Goal: Task Accomplishment & Management: Manage account settings

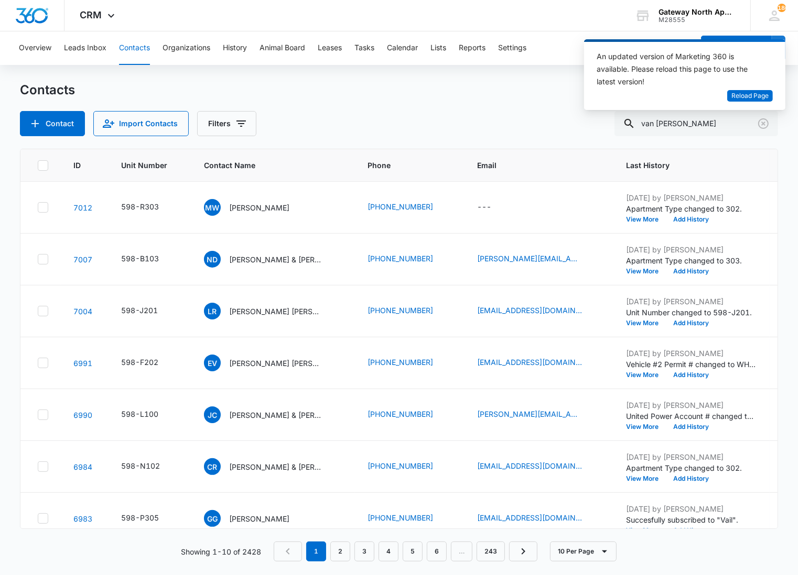
type input "van hemert"
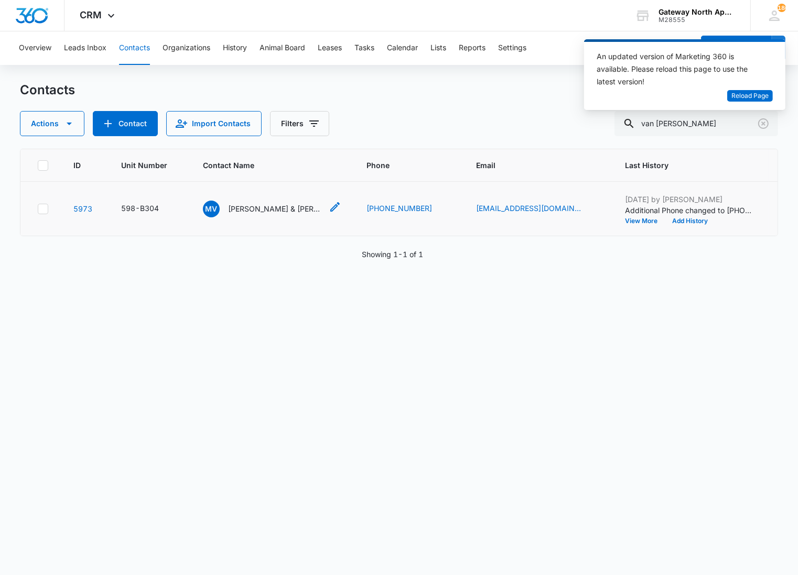
click at [280, 206] on p "Matthew Van Hemert & Eden Van Hemert" at bounding box center [275, 208] width 94 height 11
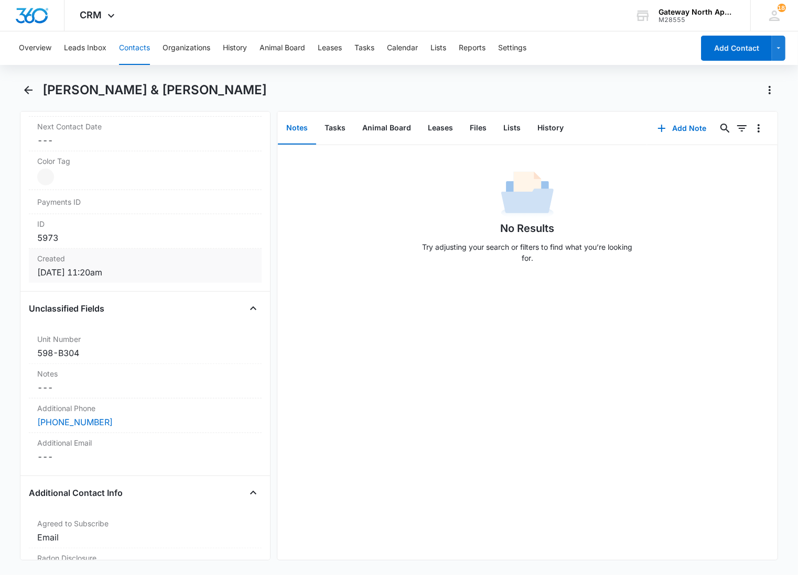
scroll to position [640, 0]
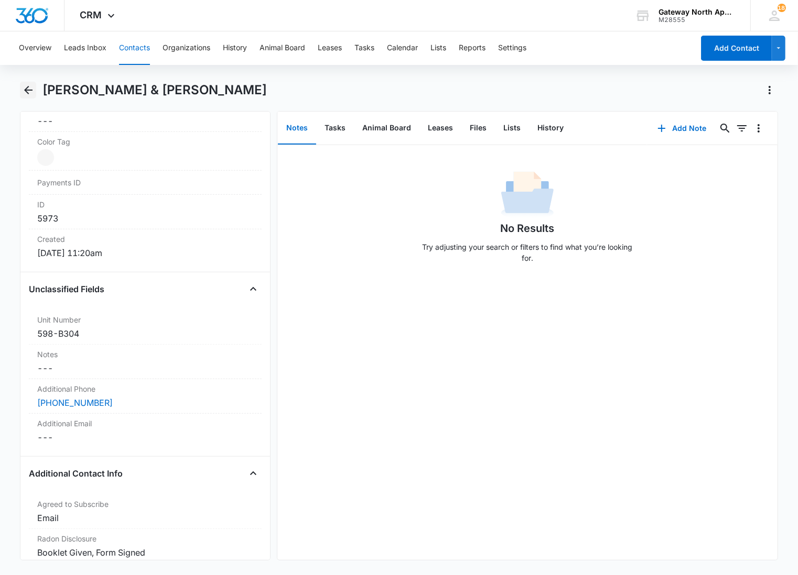
click at [28, 90] on icon "Back" at bounding box center [28, 90] width 8 height 8
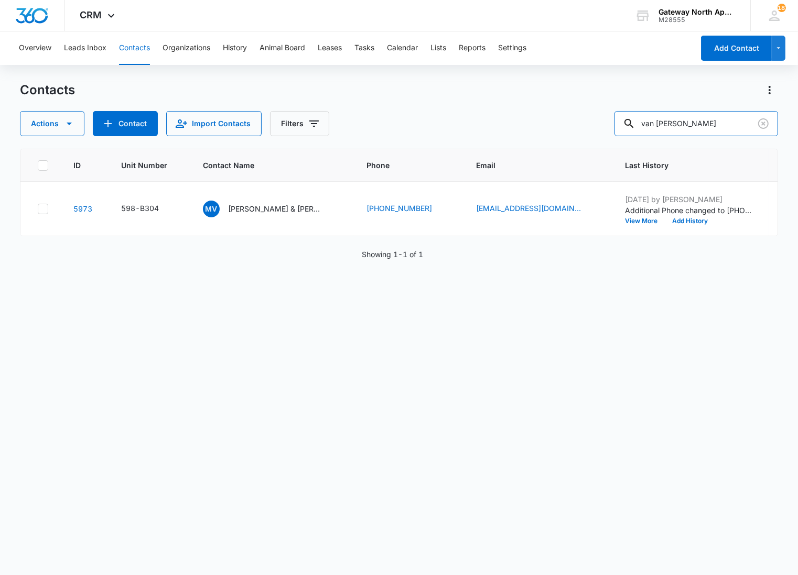
drag, startPoint x: 709, startPoint y: 129, endPoint x: 592, endPoint y: 138, distance: 117.2
click at [592, 138] on div "Contacts Actions Contact Import Contacts Filters van hemert ID Unit Number Cont…" at bounding box center [399, 328] width 758 height 493
type input "k204"
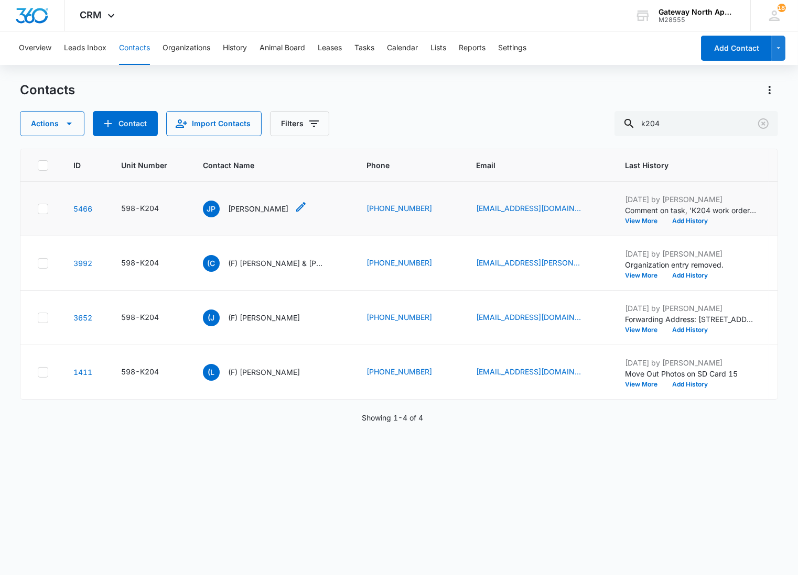
click at [248, 206] on p "Julio Palacios" at bounding box center [258, 208] width 60 height 11
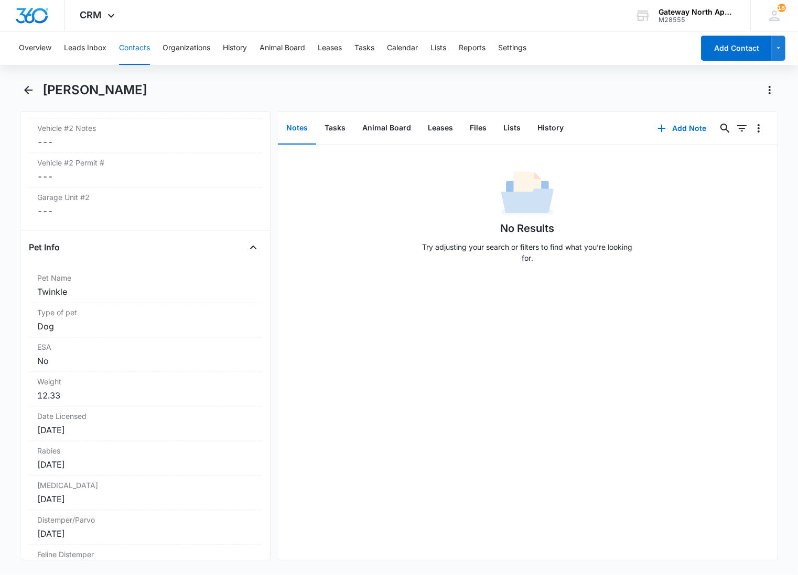
scroll to position [2037, 0]
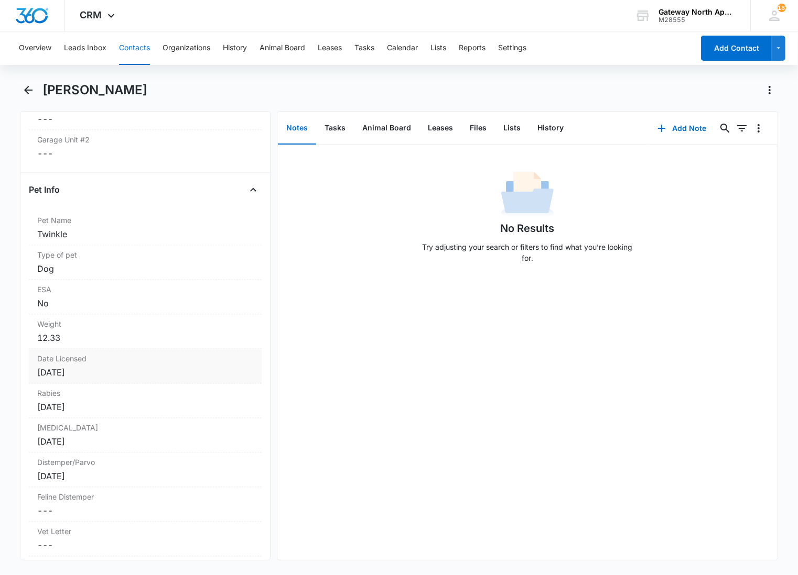
click at [117, 364] on label "Date Licensed" at bounding box center [145, 358] width 216 height 11
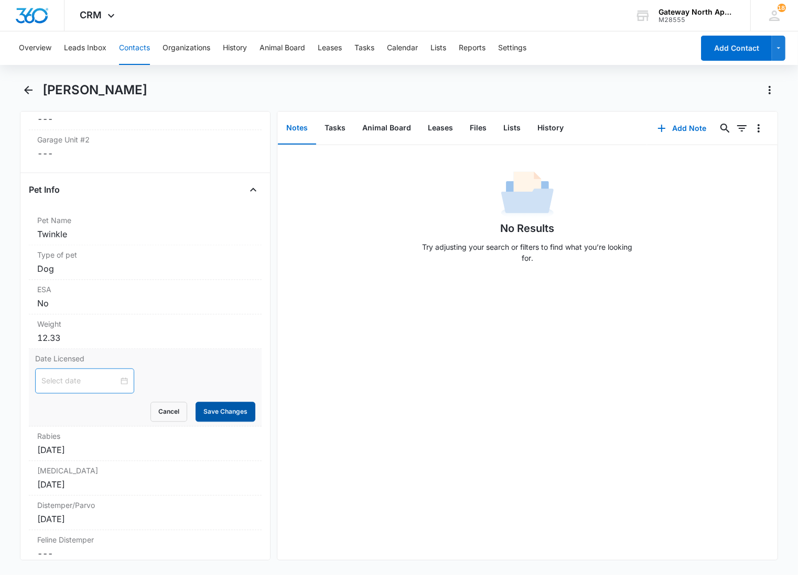
click at [223, 416] on button "Save Changes" at bounding box center [225, 412] width 60 height 20
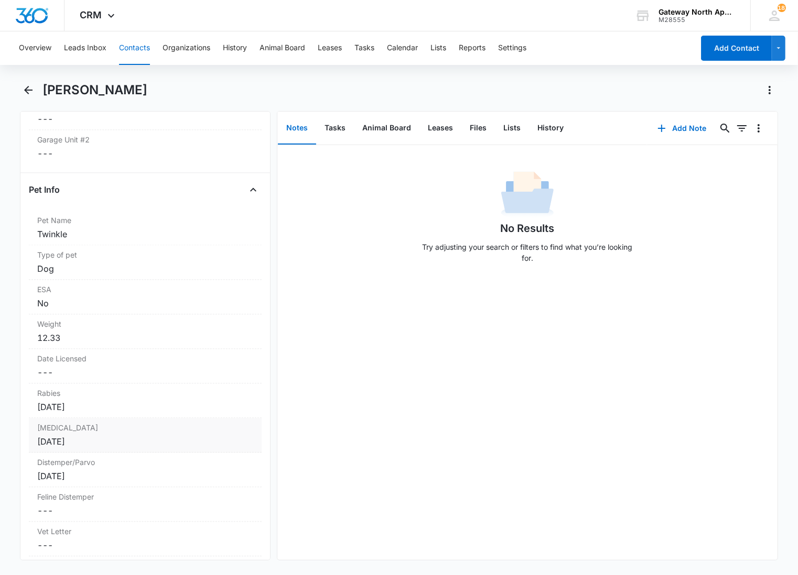
click at [108, 437] on div "Oct 26, 2024" at bounding box center [145, 441] width 216 height 13
click at [75, 457] on div "Oct 26, 2024" at bounding box center [84, 450] width 99 height 25
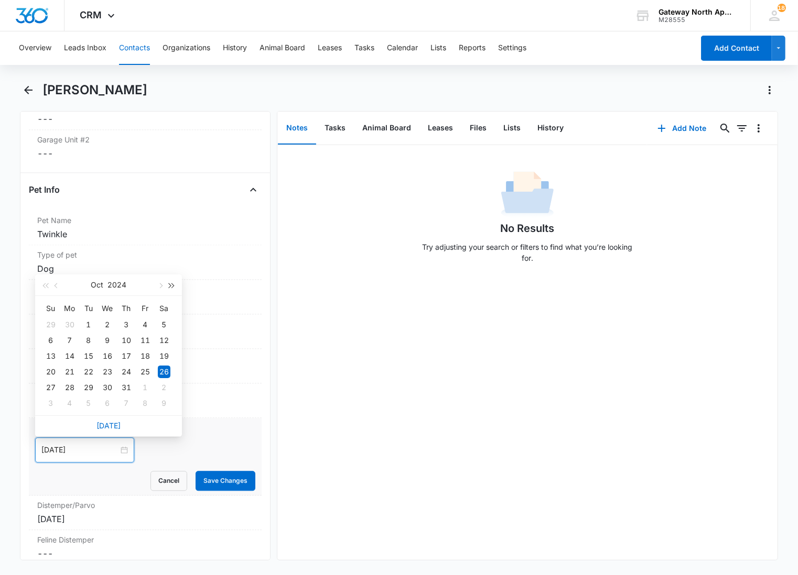
click at [170, 280] on button "button" at bounding box center [172, 285] width 12 height 21
click at [42, 285] on span "button" at bounding box center [44, 285] width 5 height 5
type input "Oct 10, 2026"
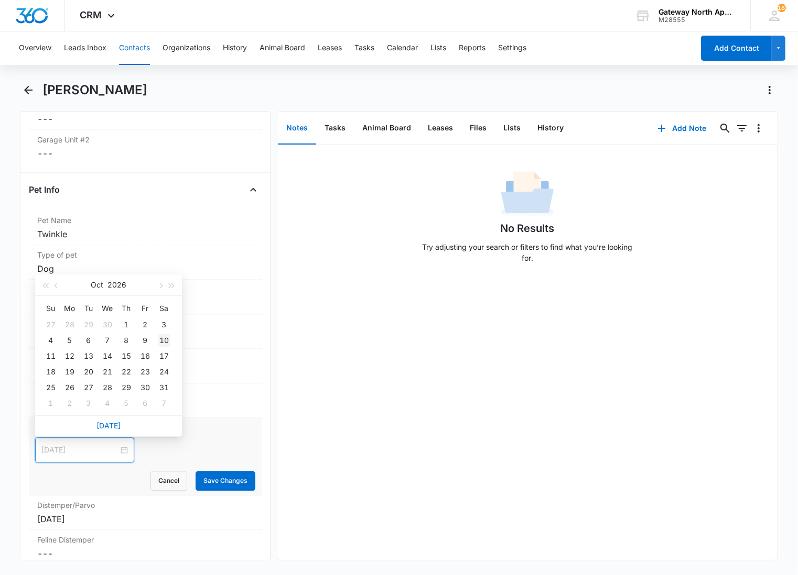
click at [162, 339] on div "10" at bounding box center [164, 340] width 13 height 13
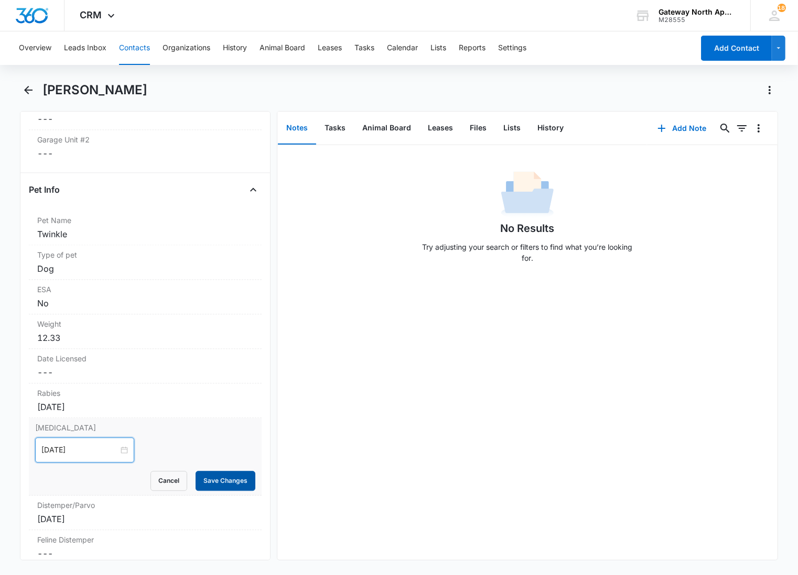
click at [199, 483] on button "Save Changes" at bounding box center [225, 481] width 60 height 20
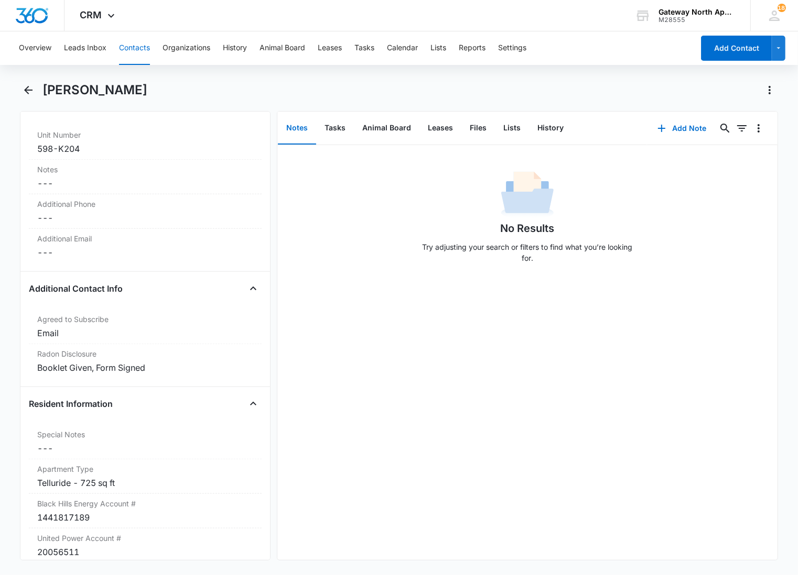
scroll to position [524, 0]
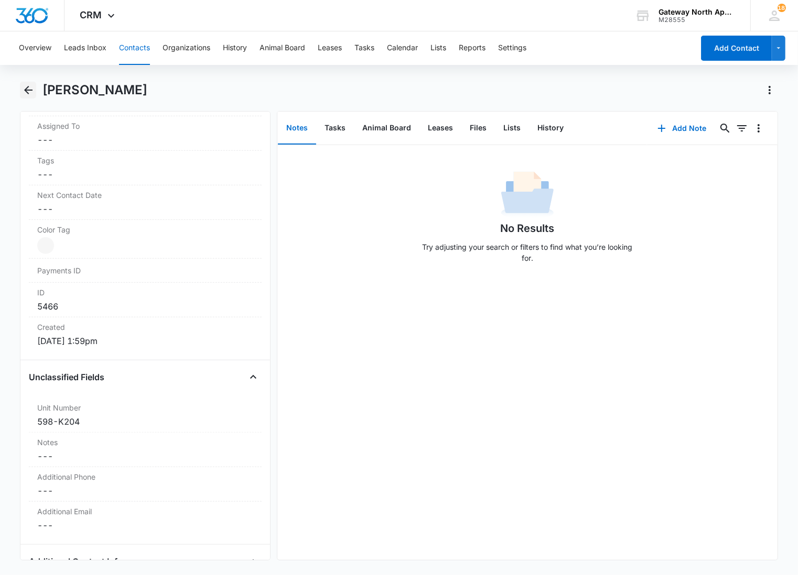
click at [32, 92] on icon "Back" at bounding box center [28, 90] width 13 height 13
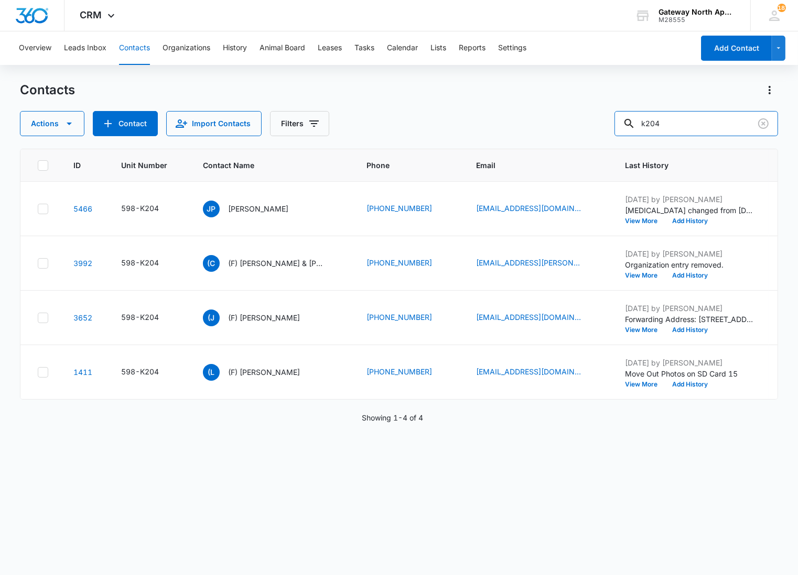
drag, startPoint x: 684, startPoint y: 121, endPoint x: 614, endPoint y: 122, distance: 69.7
click at [616, 124] on div "Actions Contact Import Contacts Filters k204" at bounding box center [399, 123] width 758 height 25
type input "o304"
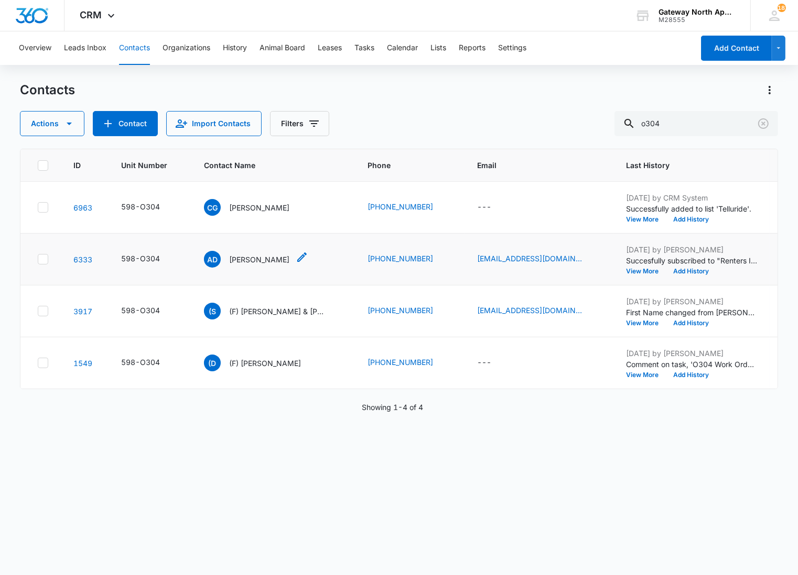
click at [280, 257] on p "Alexus DeClaire Conover" at bounding box center [259, 259] width 60 height 11
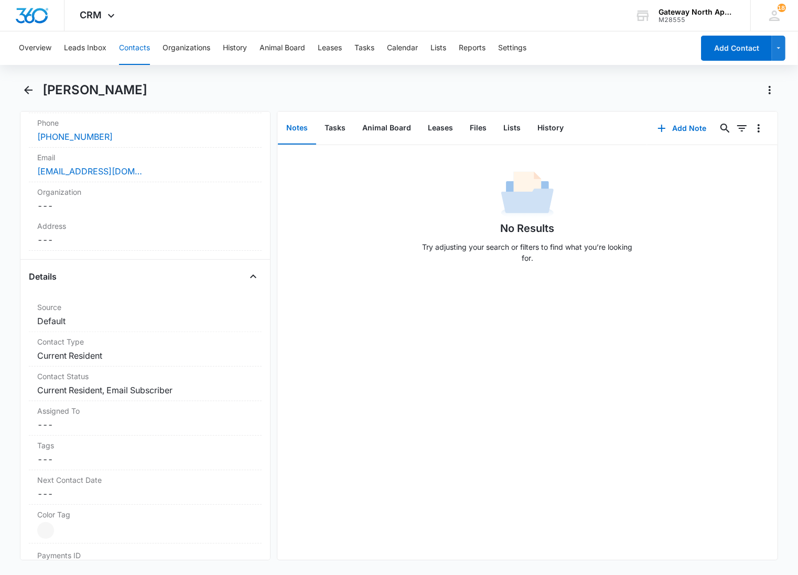
scroll to position [233, 0]
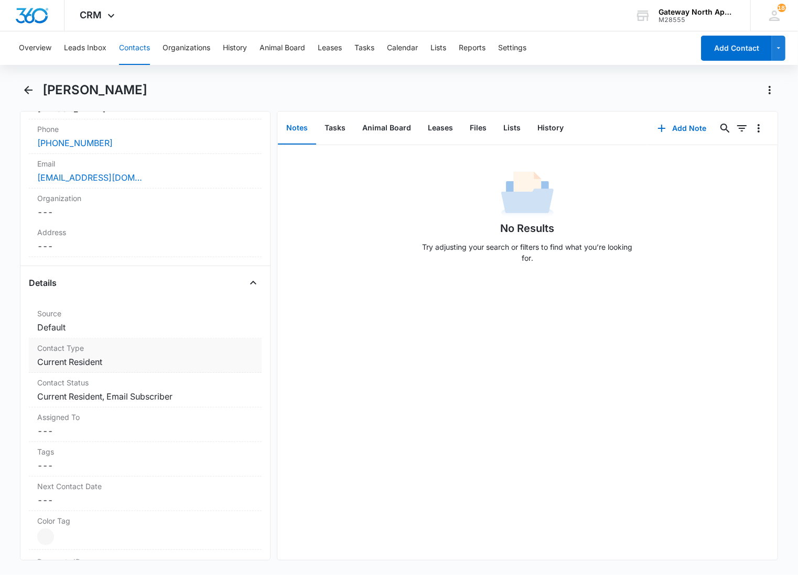
click at [149, 348] on label "Contact Type" at bounding box center [145, 348] width 216 height 11
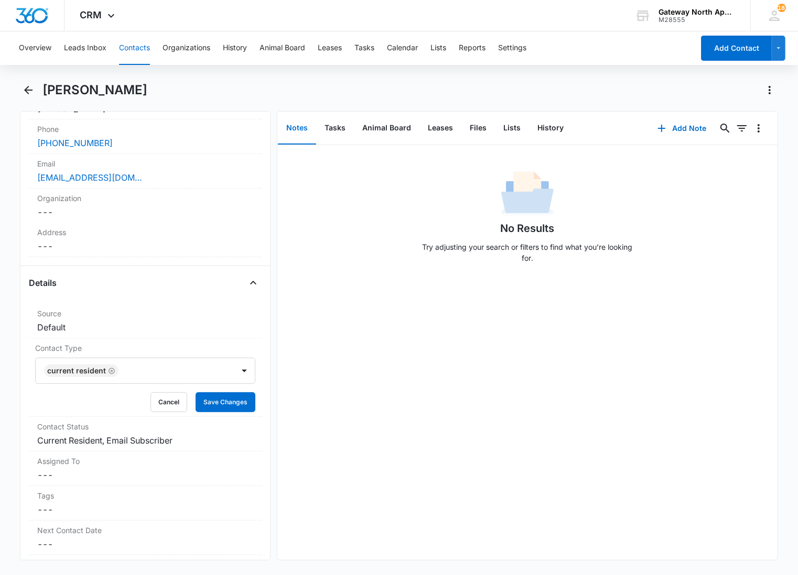
click at [159, 372] on div at bounding box center [171, 371] width 99 height 15
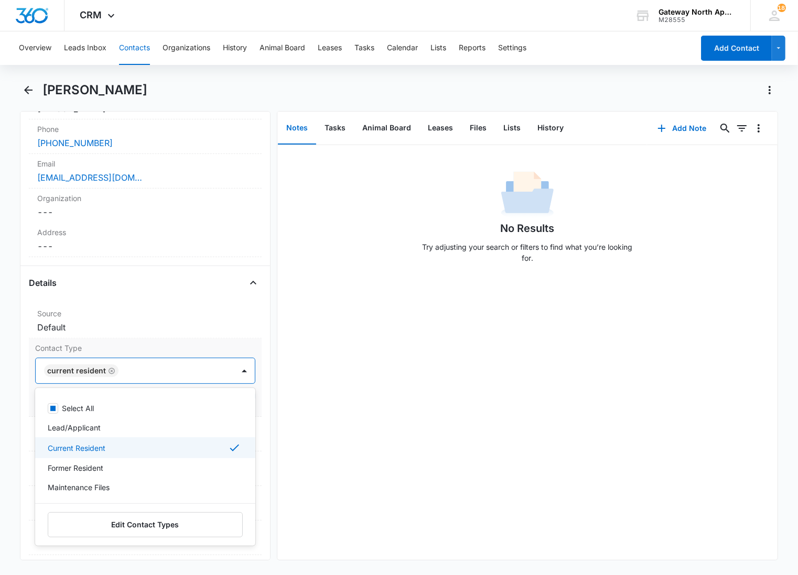
click at [127, 446] on div "Current Resident" at bounding box center [144, 448] width 193 height 13
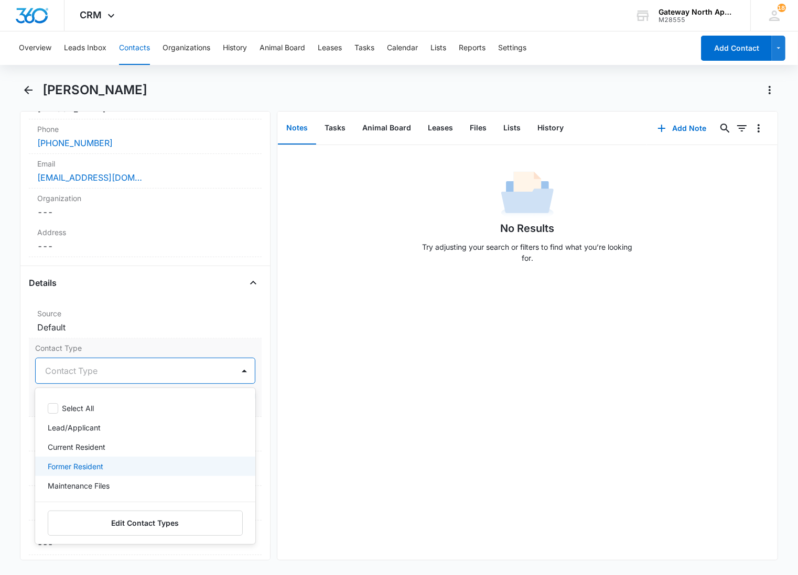
click at [118, 467] on div "Former Resident" at bounding box center [144, 466] width 193 height 11
click at [156, 368] on div at bounding box center [169, 371] width 101 height 15
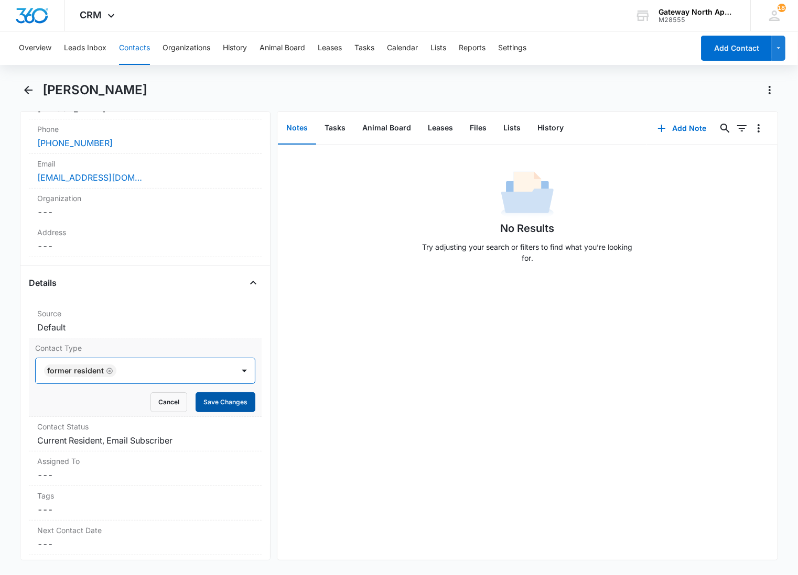
click at [201, 398] on button "Save Changes" at bounding box center [225, 402] width 60 height 20
click at [202, 441] on dd "Cancel Save Changes Current Resident, Email Subscriber" at bounding box center [145, 440] width 216 height 13
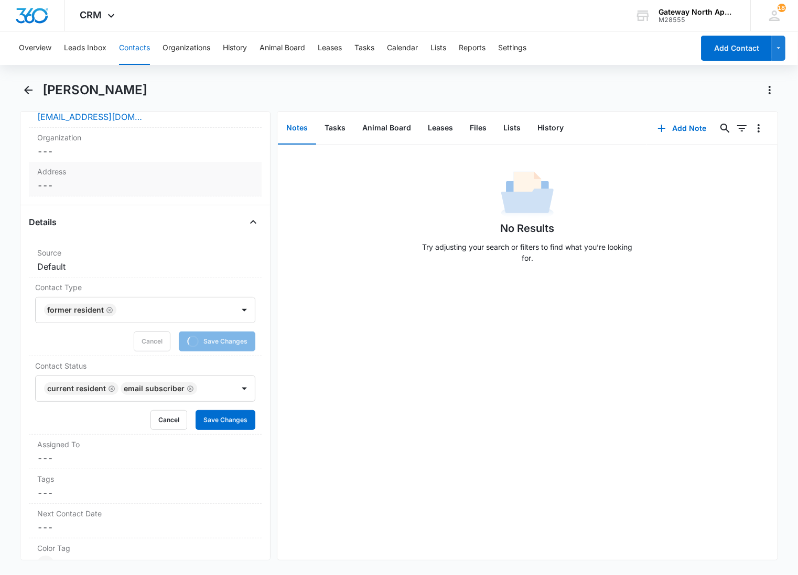
scroll to position [349, 0]
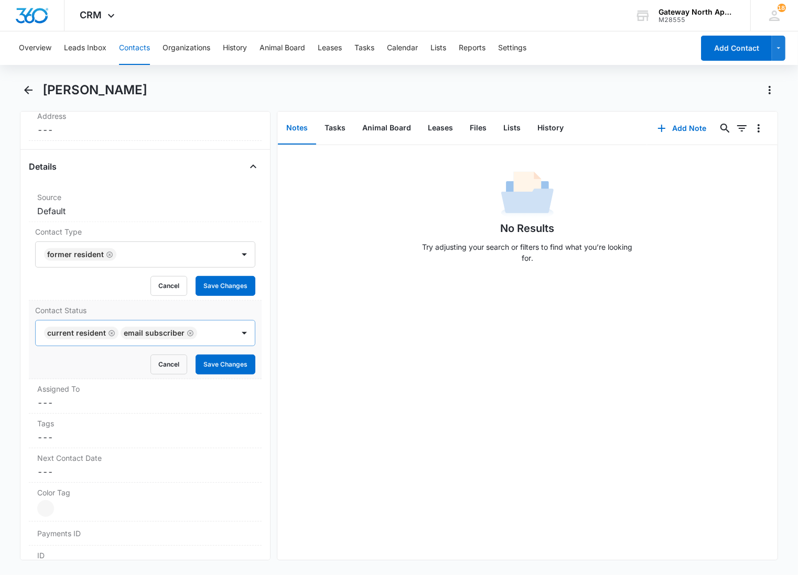
click at [207, 334] on div at bounding box center [210, 333] width 20 height 15
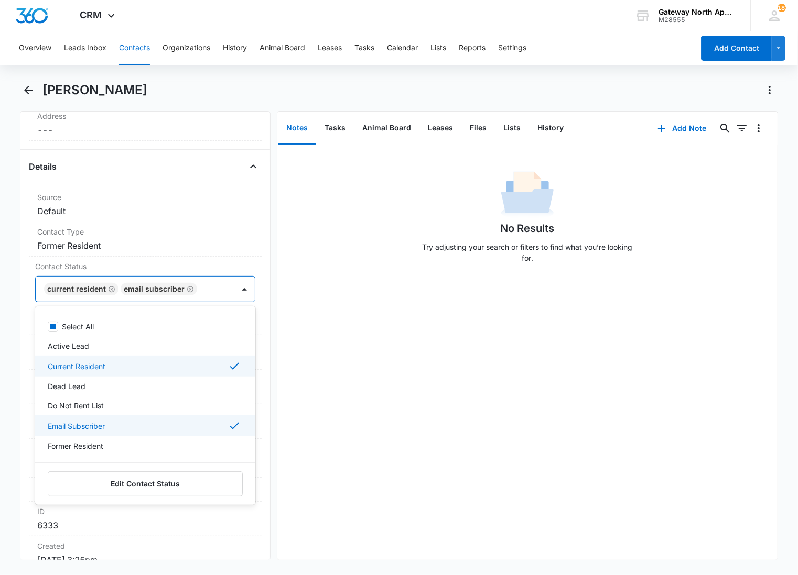
click at [126, 363] on div "Current Resident" at bounding box center [144, 366] width 193 height 13
click at [105, 422] on p "Email Subscriber" at bounding box center [76, 424] width 57 height 11
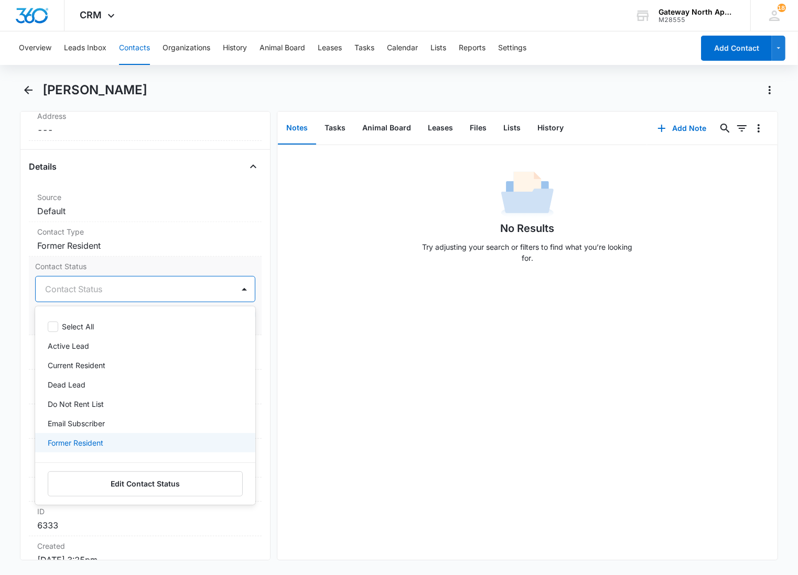
click at [103, 441] on p "Former Resident" at bounding box center [76, 443] width 56 height 11
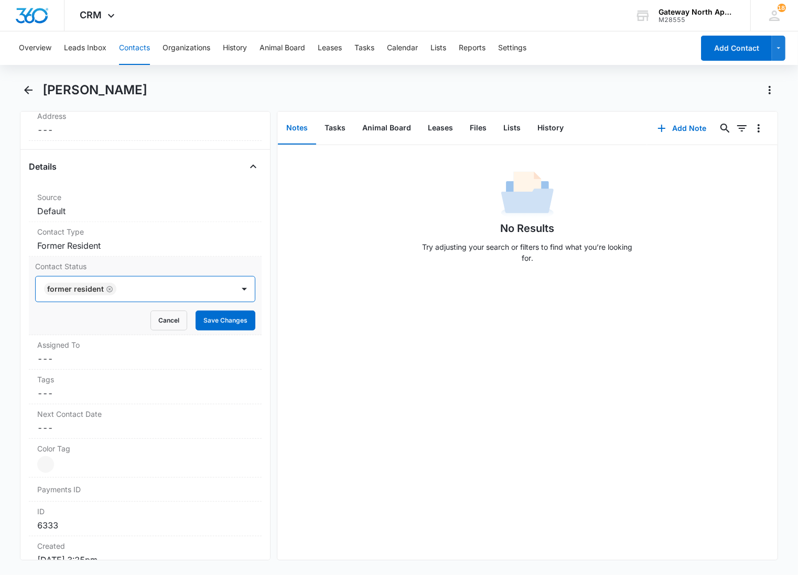
click at [147, 294] on div at bounding box center [169, 289] width 101 height 15
click at [216, 325] on button "Save Changes" at bounding box center [225, 321] width 60 height 20
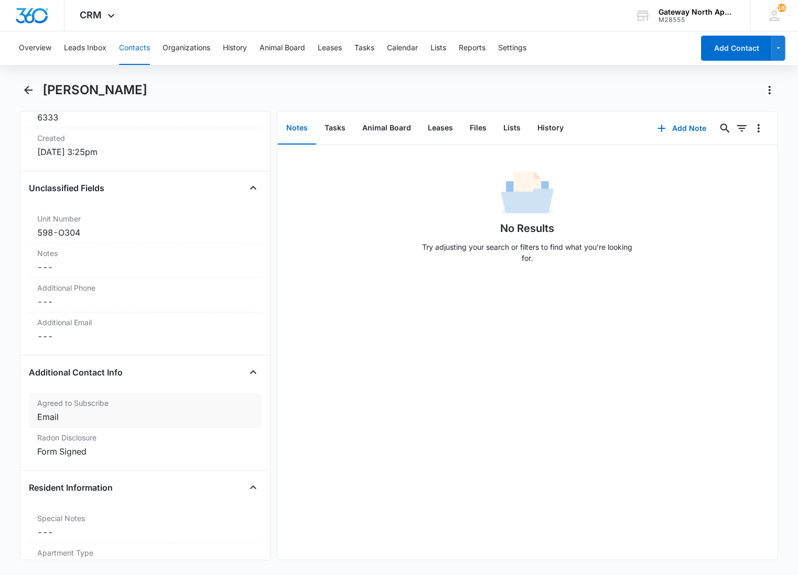
scroll to position [713, 0]
click at [100, 420] on div "Email" at bounding box center [145, 417] width 216 height 13
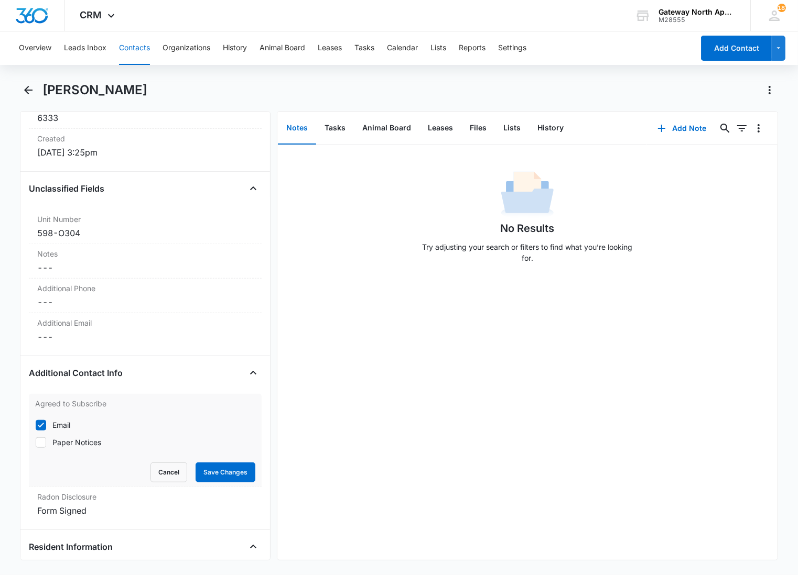
click at [48, 423] on label "Email" at bounding box center [145, 425] width 220 height 11
click at [36, 425] on input "Email" at bounding box center [35, 425] width 1 height 1
checkbox input "false"
click at [215, 474] on button "Save Changes" at bounding box center [225, 473] width 60 height 20
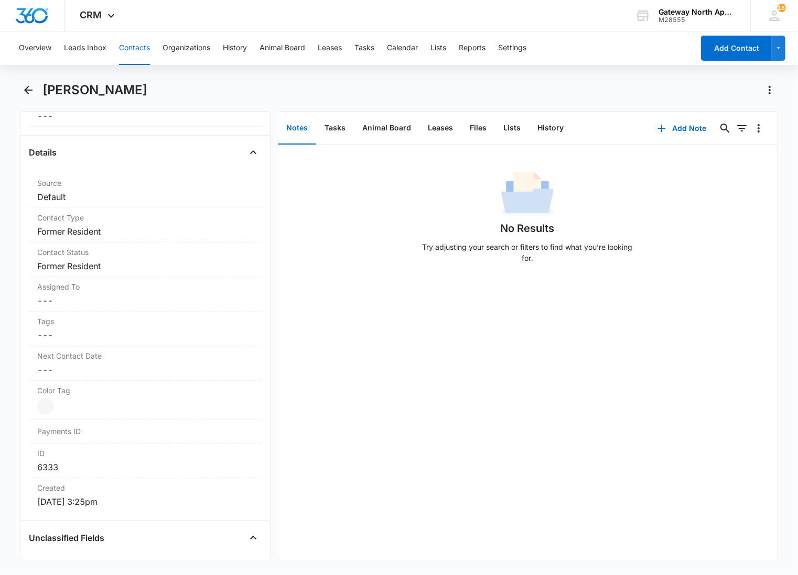
scroll to position [0, 0]
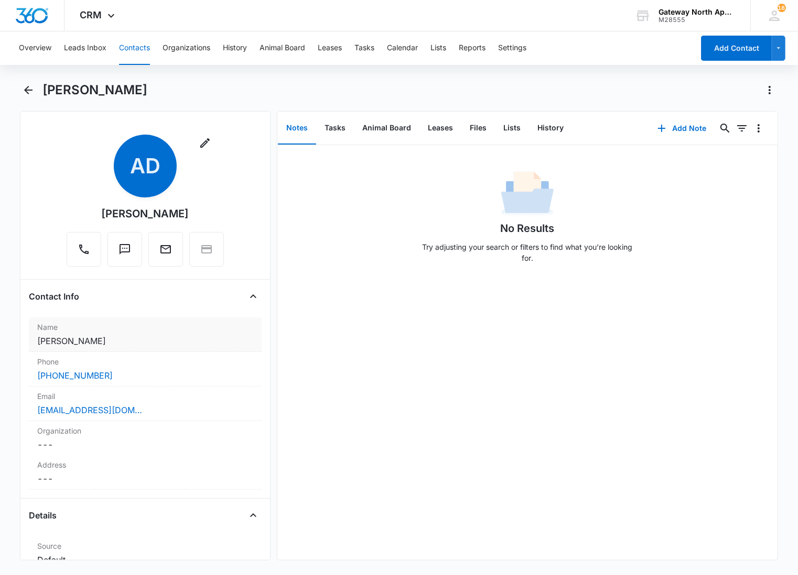
click at [189, 342] on dd "Cancel Save Changes Alexus DeClaire Conover" at bounding box center [145, 341] width 216 height 13
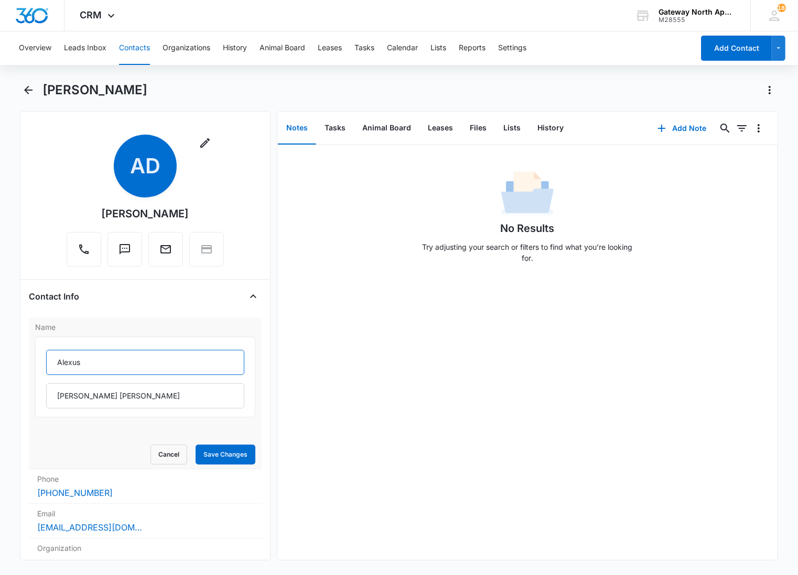
click at [46, 354] on input "Alexus" at bounding box center [145, 362] width 198 height 25
type input "(F) Alexus"
click at [197, 454] on button "Save Changes" at bounding box center [225, 455] width 60 height 20
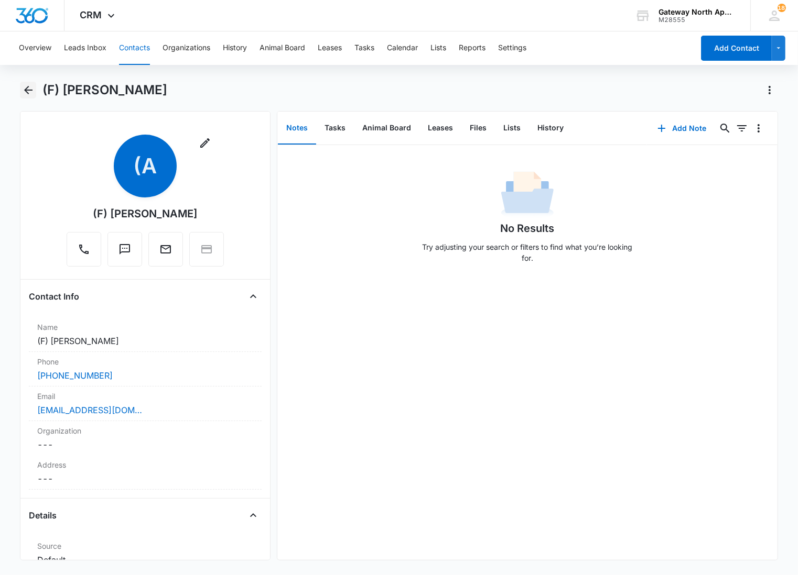
click at [30, 90] on icon "Back" at bounding box center [28, 90] width 8 height 8
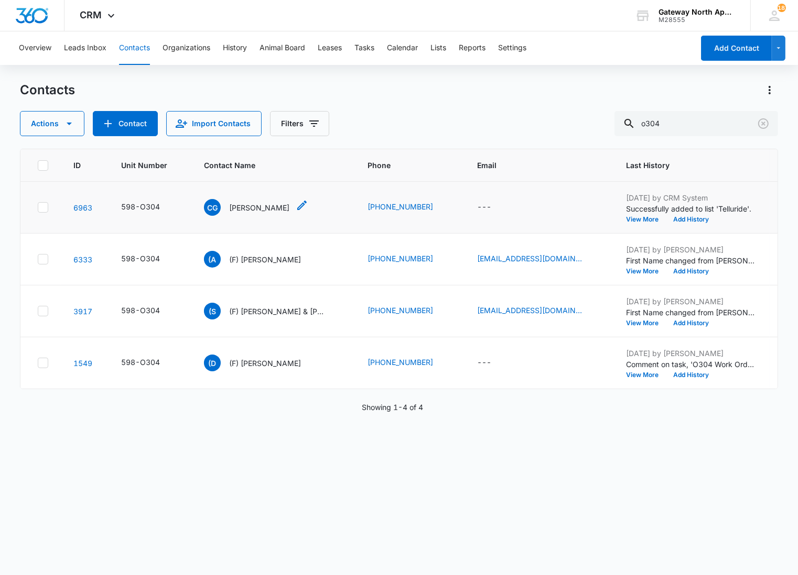
click at [245, 205] on p "[PERSON_NAME]" at bounding box center [259, 207] width 60 height 11
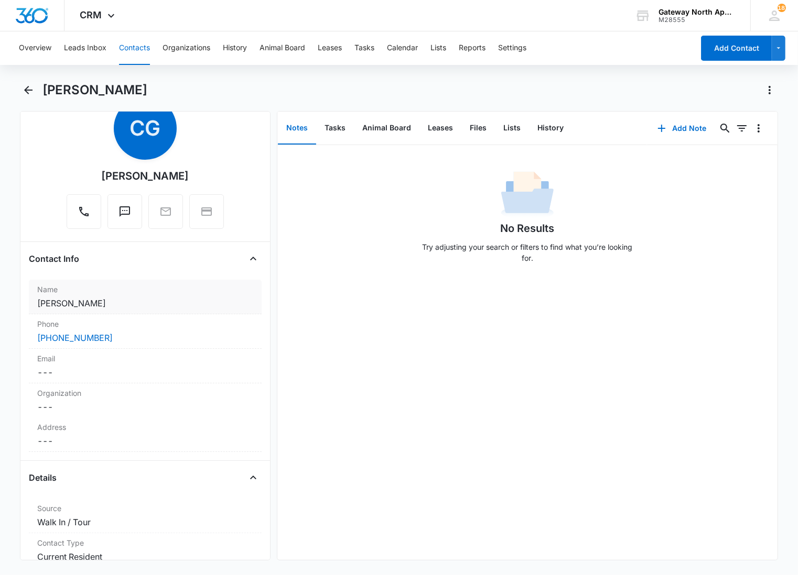
scroll to position [58, 0]
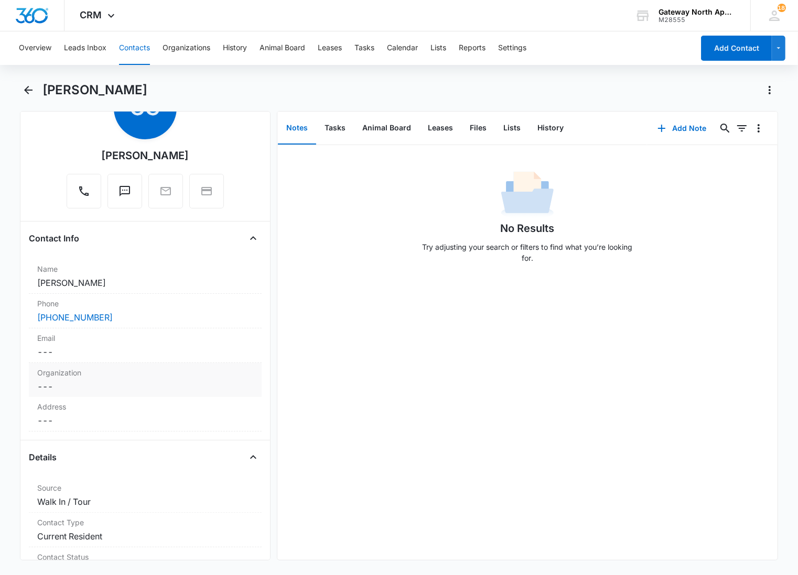
click at [123, 376] on label "Organization" at bounding box center [145, 372] width 216 height 11
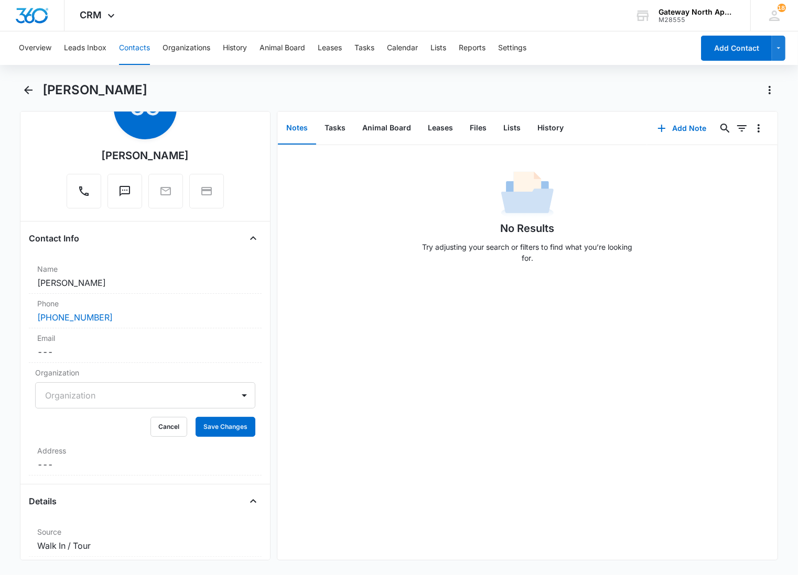
click at [96, 388] on div "Organization" at bounding box center [135, 395] width 198 height 25
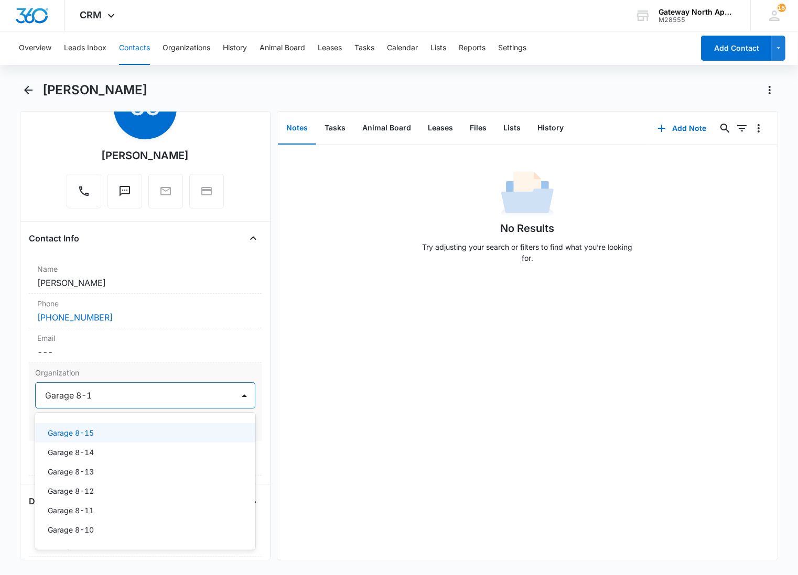
type input "Garage 8-14"
click at [140, 434] on div "Garage 8-14" at bounding box center [144, 433] width 193 height 11
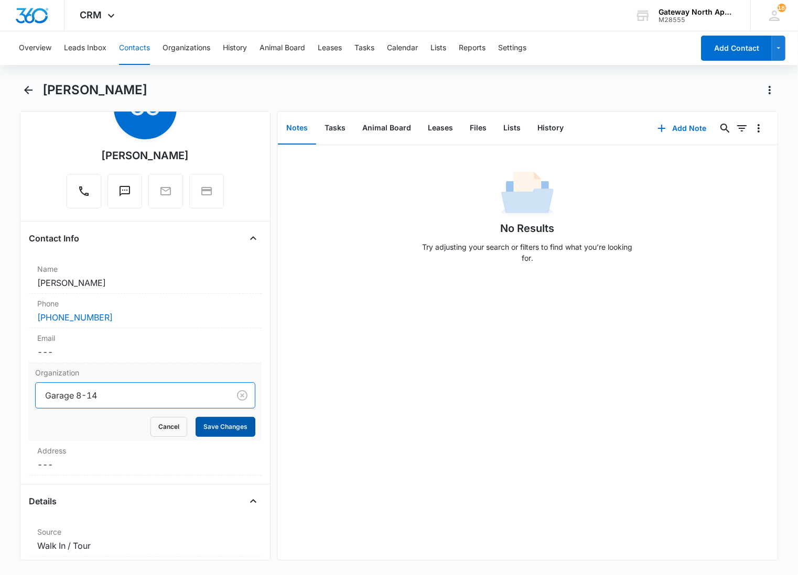
click at [203, 426] on button "Save Changes" at bounding box center [225, 427] width 60 height 20
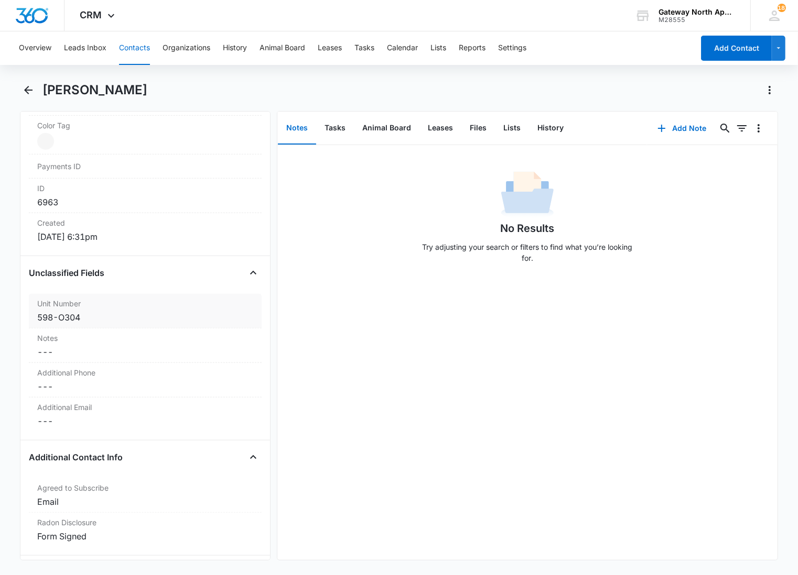
scroll to position [757, 0]
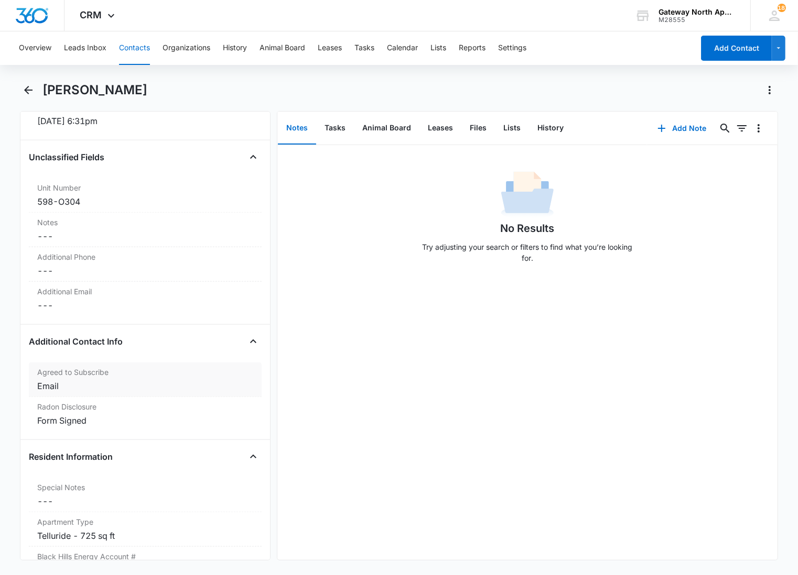
click at [102, 383] on div "Email" at bounding box center [145, 386] width 216 height 13
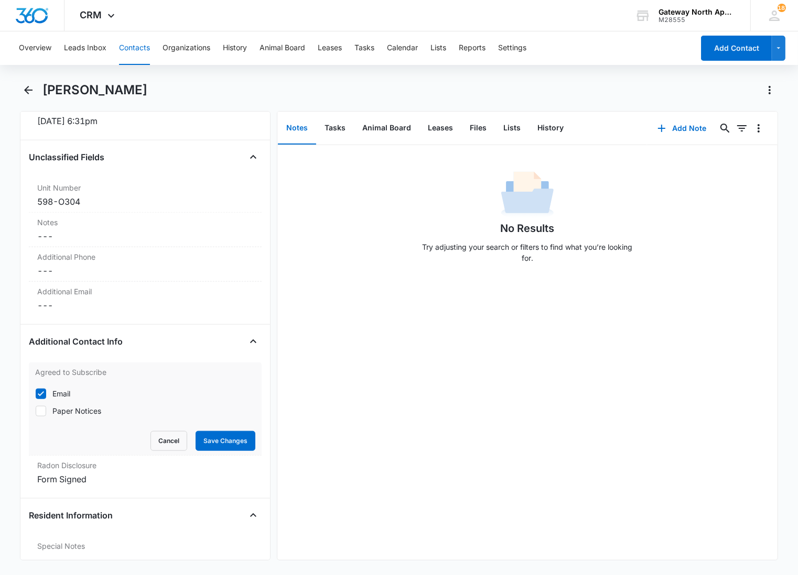
click at [46, 416] on label "Paper Notices" at bounding box center [145, 411] width 220 height 11
click at [36, 411] on input "Paper Notices" at bounding box center [35, 411] width 1 height 1
checkbox input "true"
click at [43, 398] on icon at bounding box center [40, 393] width 9 height 9
click at [36, 394] on input "Email" at bounding box center [35, 394] width 1 height 1
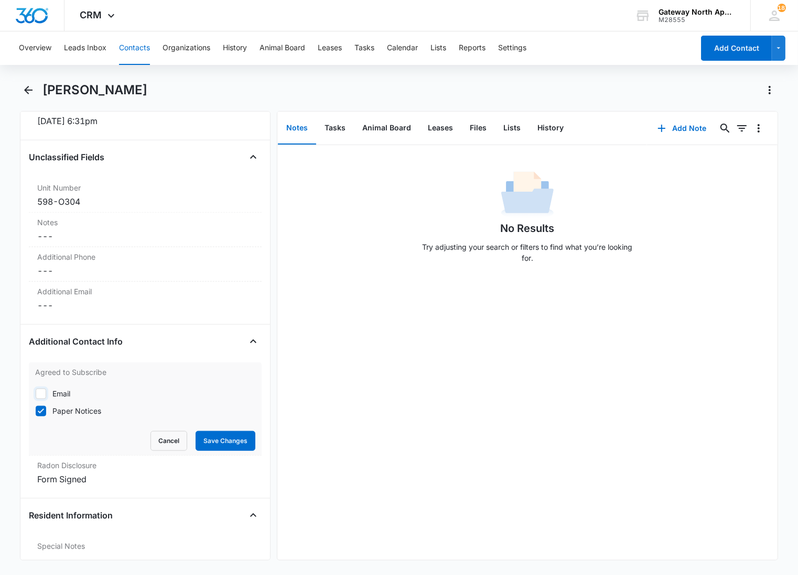
checkbox input "false"
click at [195, 437] on button "Save Changes" at bounding box center [225, 441] width 60 height 20
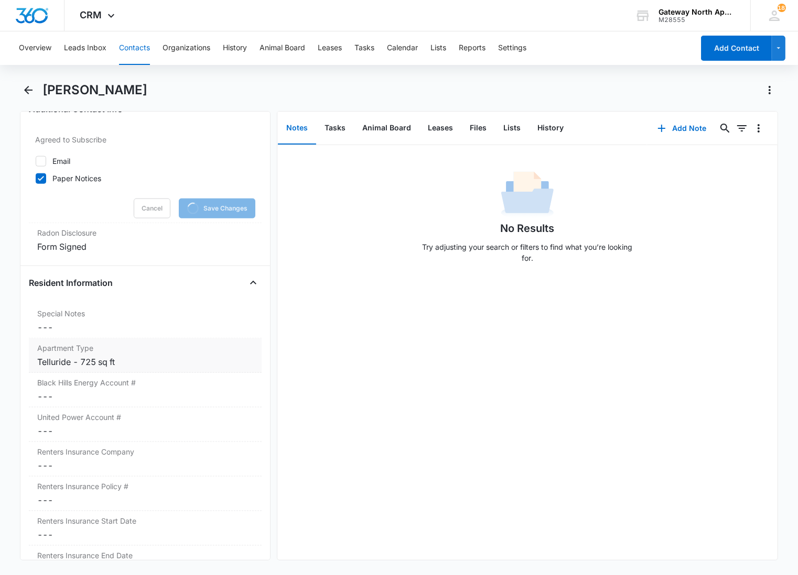
scroll to position [1048, 0]
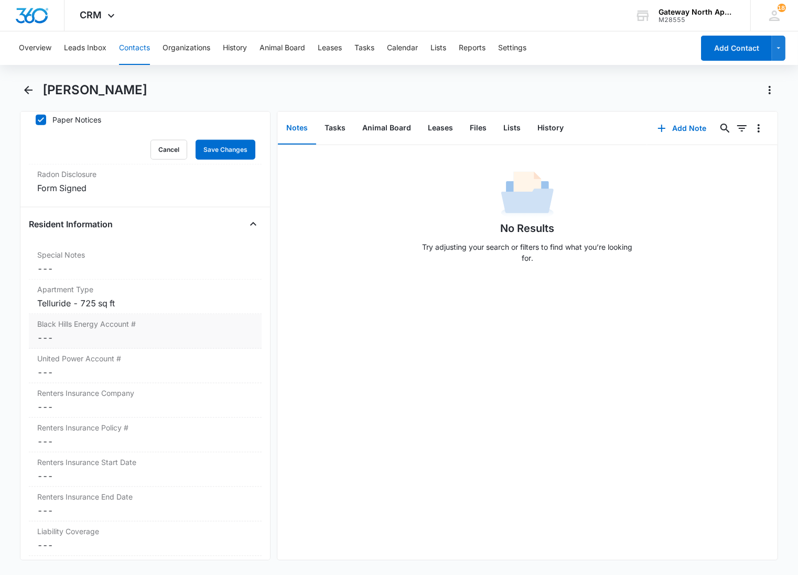
click at [128, 339] on dd "Cancel Save Changes ---" at bounding box center [145, 338] width 216 height 13
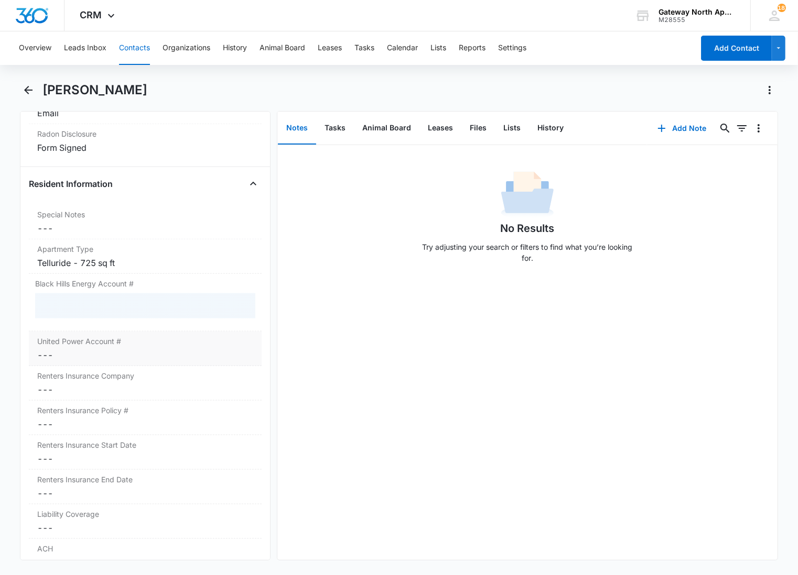
scroll to position [1028, 0]
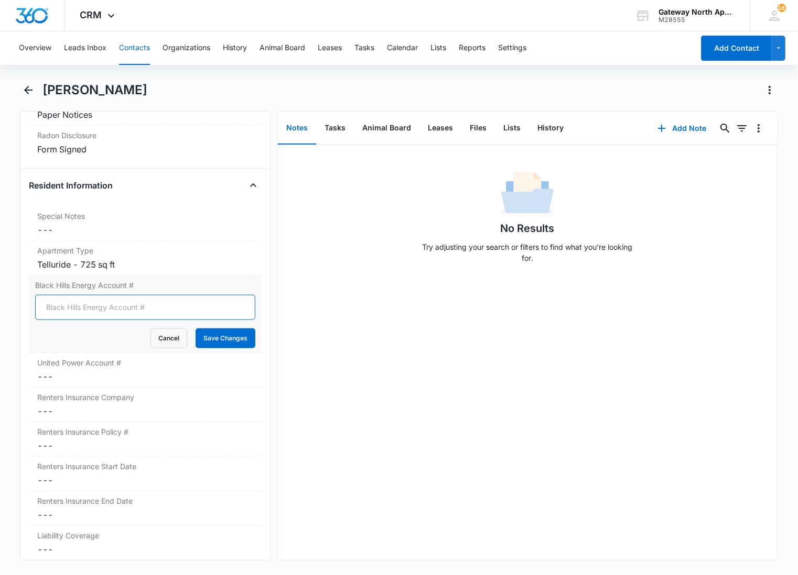
click at [95, 311] on input "Black Hills Energy Account #" at bounding box center [145, 307] width 220 height 25
type input "8667098723"
click at [195, 329] on button "Save Changes" at bounding box center [225, 339] width 60 height 20
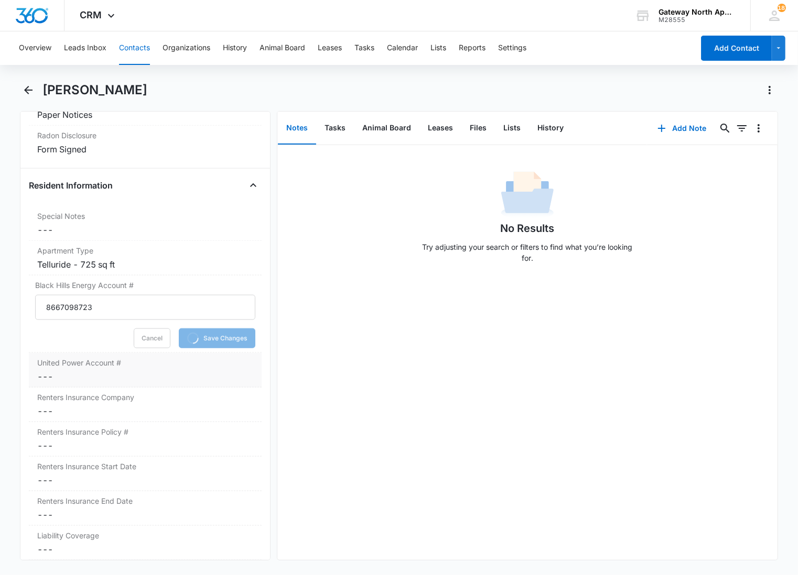
click at [90, 373] on dd "Cancel Save Changes ---" at bounding box center [145, 376] width 216 height 13
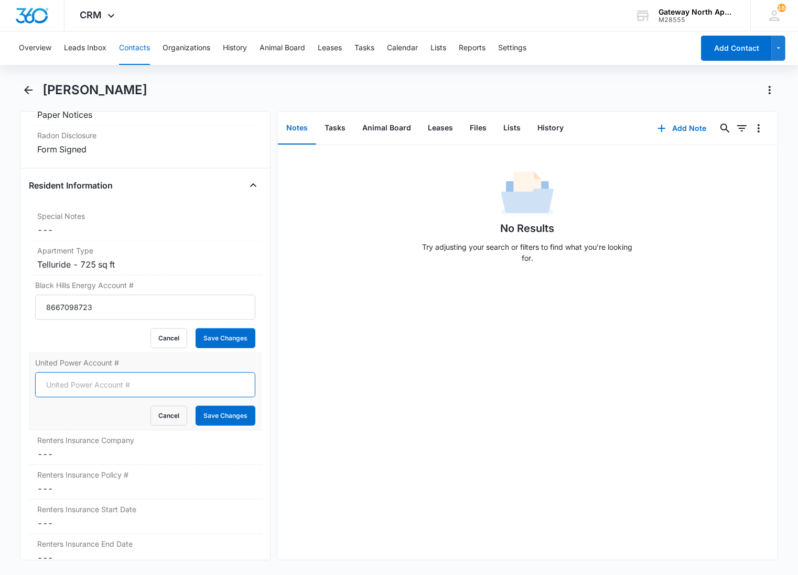
click at [67, 386] on form "Cancel Save Changes" at bounding box center [145, 399] width 220 height 53
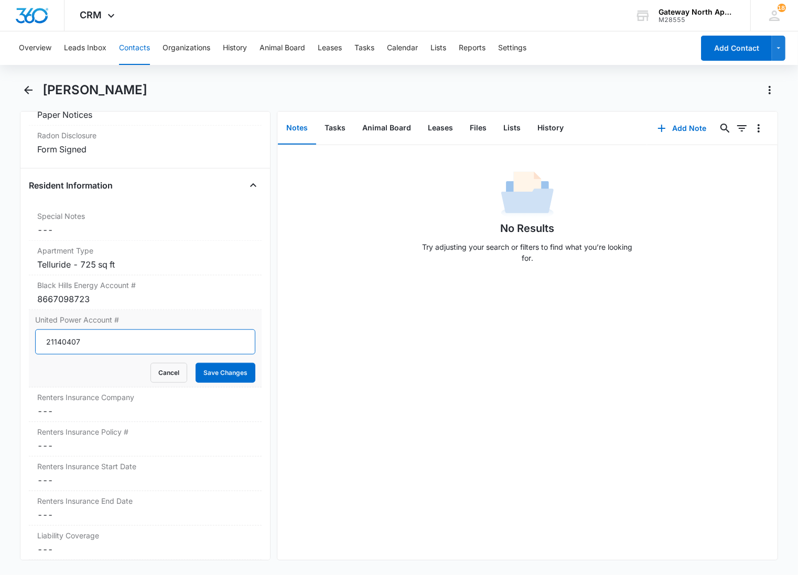
type input "21140407"
click at [195, 363] on button "Save Changes" at bounding box center [225, 373] width 60 height 20
click at [64, 406] on dd "Cancel Save Changes ---" at bounding box center [145, 411] width 216 height 13
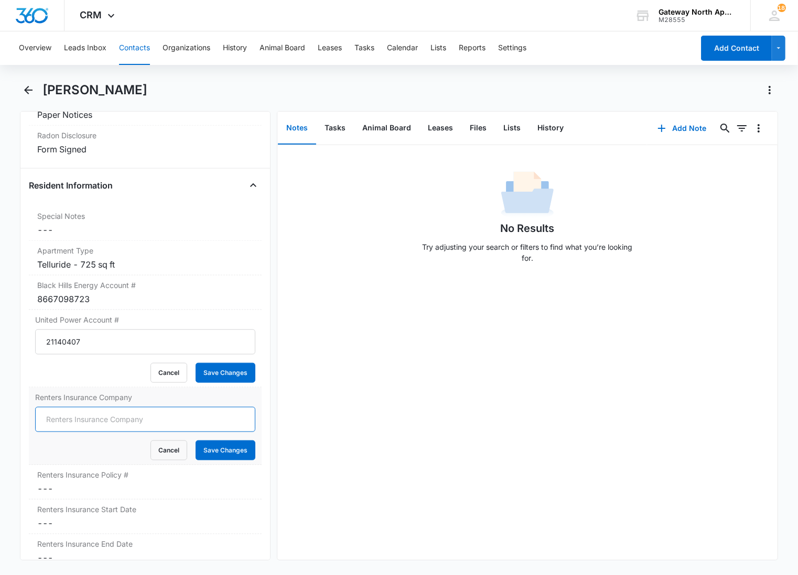
click at [63, 416] on input "Renters Insurance Company" at bounding box center [145, 419] width 220 height 25
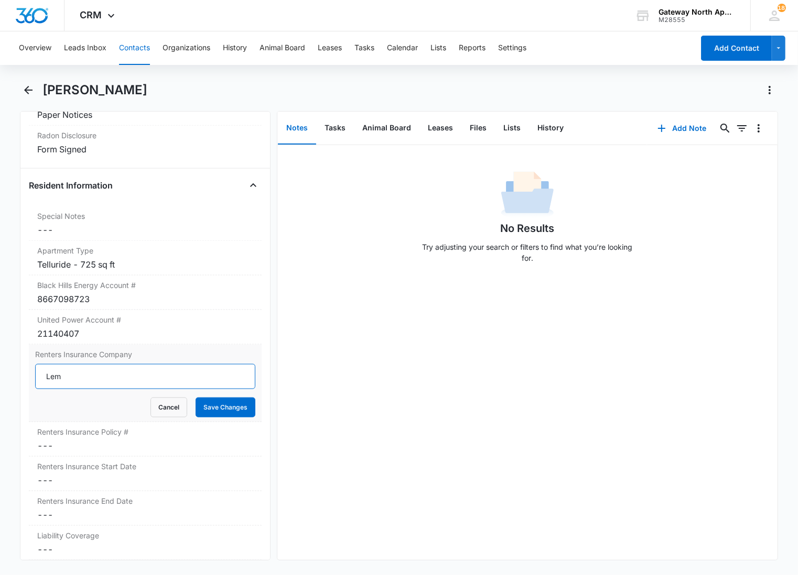
type input "Lemonade"
click at [195, 398] on button "Save Changes" at bounding box center [225, 408] width 60 height 20
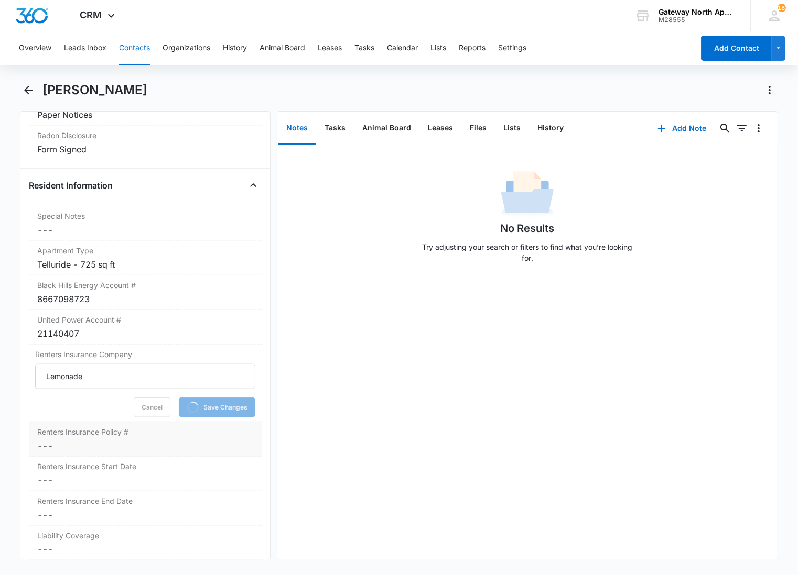
click at [77, 439] on div "Renters Insurance Policy # Cancel Save Changes ---" at bounding box center [145, 439] width 233 height 35
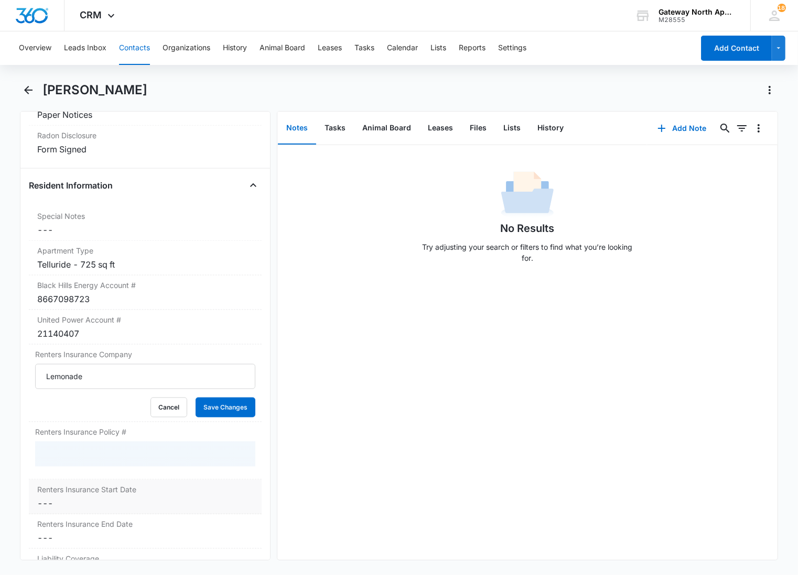
click at [72, 500] on dd "Cancel Save Changes ---" at bounding box center [145, 503] width 216 height 13
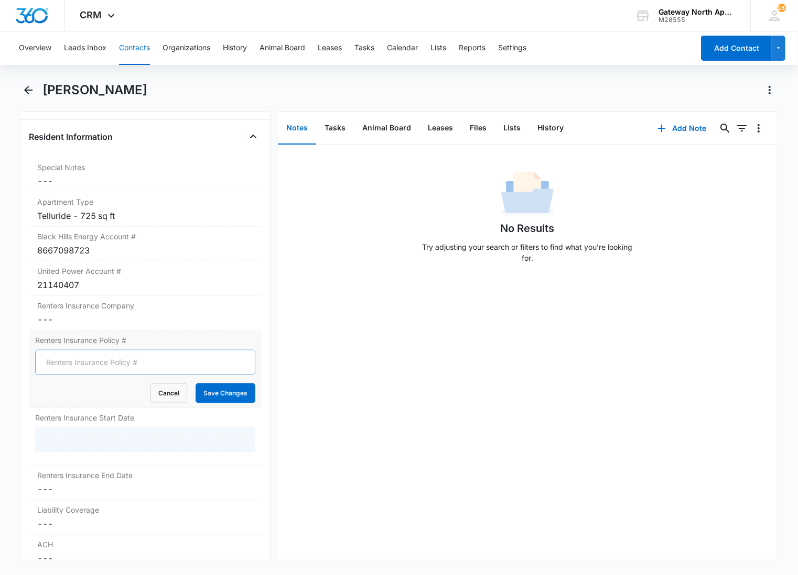
scroll to position [1144, 0]
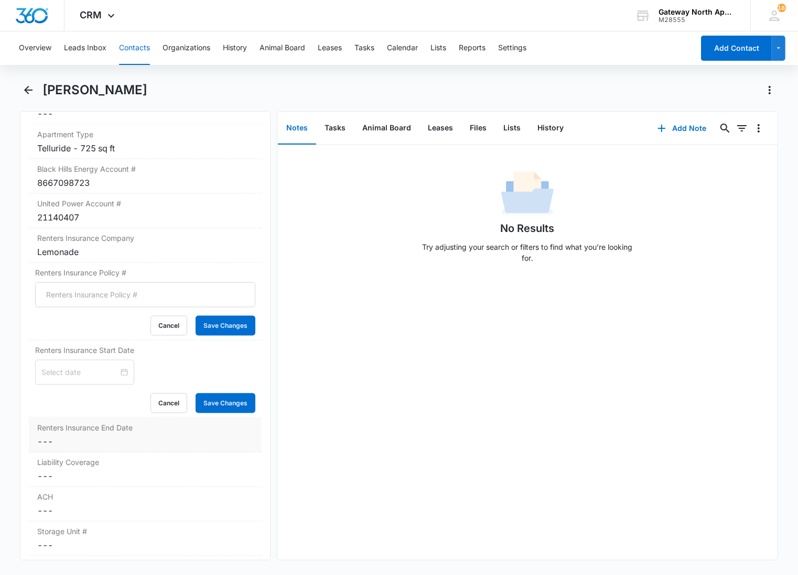
click at [82, 424] on label "Renters Insurance End Date" at bounding box center [145, 427] width 216 height 11
click at [70, 508] on label "Liability Coverage" at bounding box center [145, 505] width 216 height 11
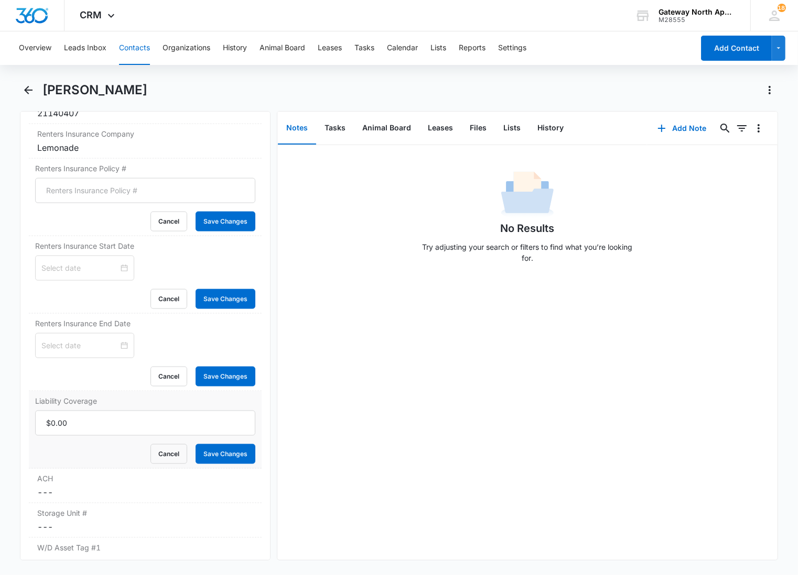
scroll to position [1261, 0]
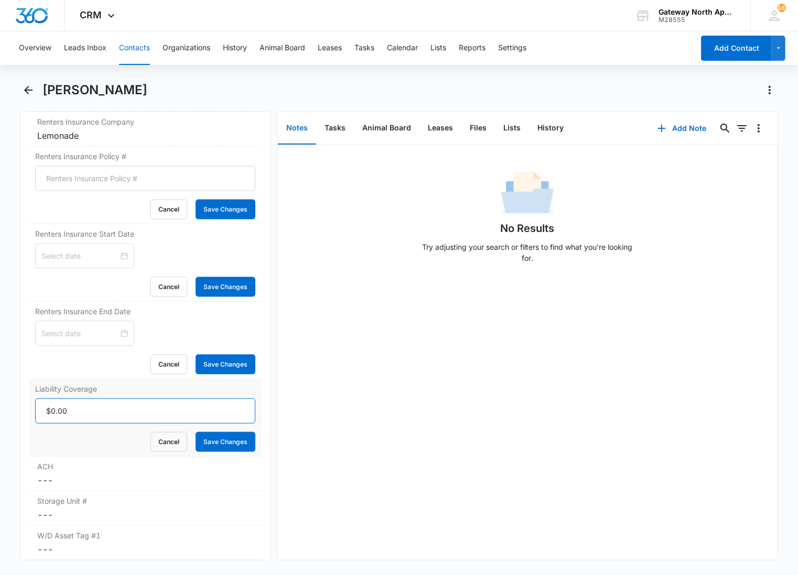
click at [91, 415] on input "Liability Coverage" at bounding box center [145, 411] width 220 height 25
type input "$300,000.00"
click at [195, 432] on button "Save Changes" at bounding box center [225, 442] width 60 height 20
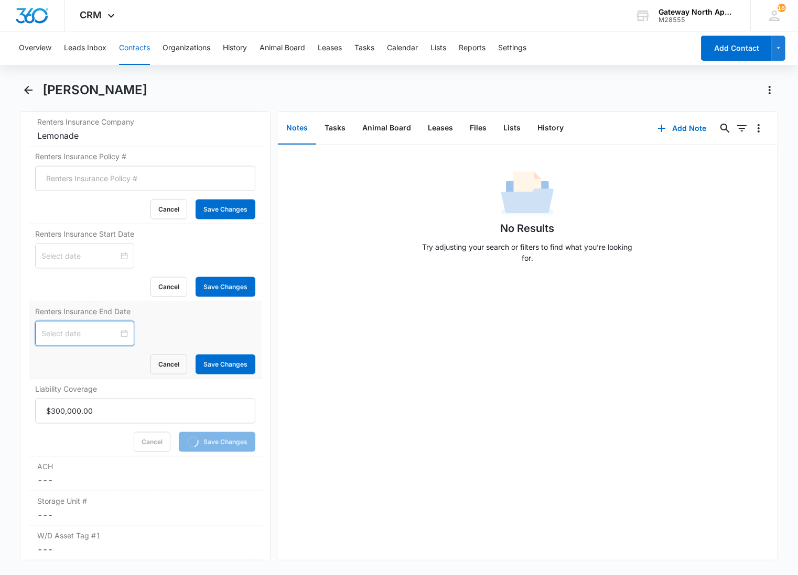
click at [75, 333] on input at bounding box center [79, 334] width 77 height 12
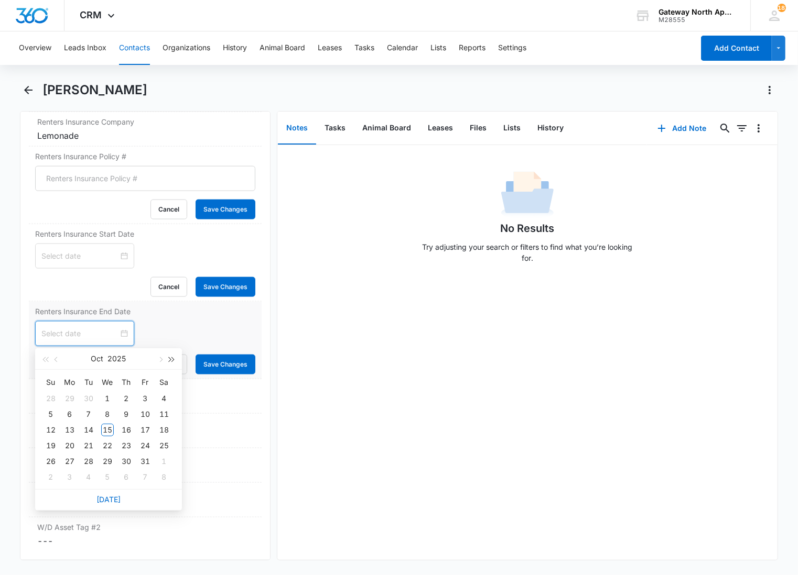
click at [169, 358] on span "button" at bounding box center [171, 359] width 5 height 5
type input "Oct 7, 2026"
click at [109, 414] on div "7" at bounding box center [107, 414] width 13 height 13
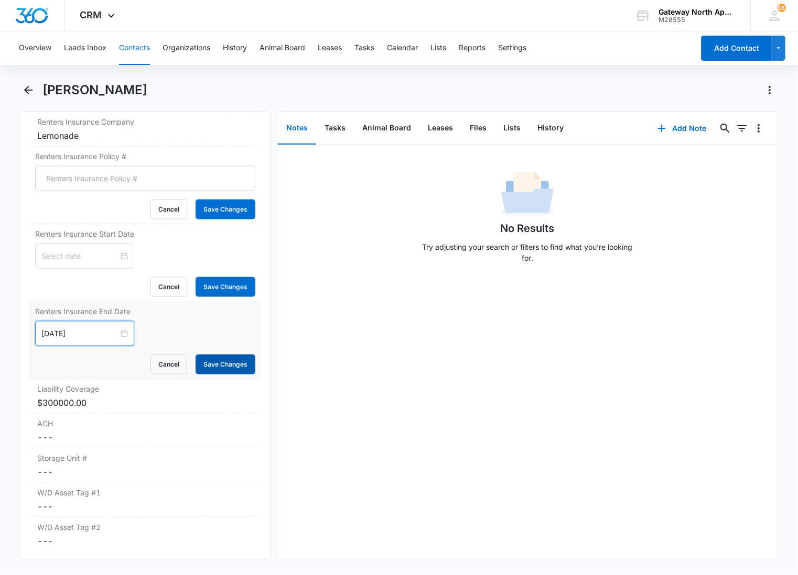
click at [205, 361] on button "Save Changes" at bounding box center [225, 365] width 60 height 20
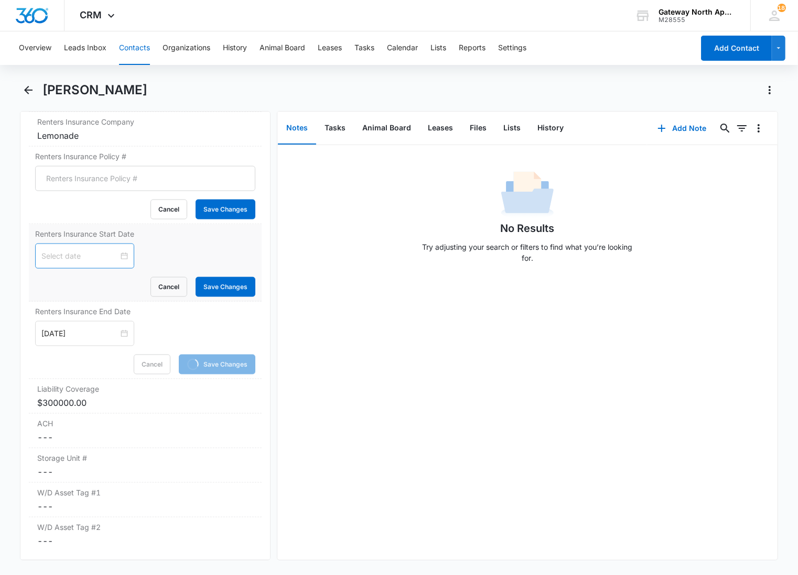
click at [74, 253] on input at bounding box center [79, 256] width 77 height 12
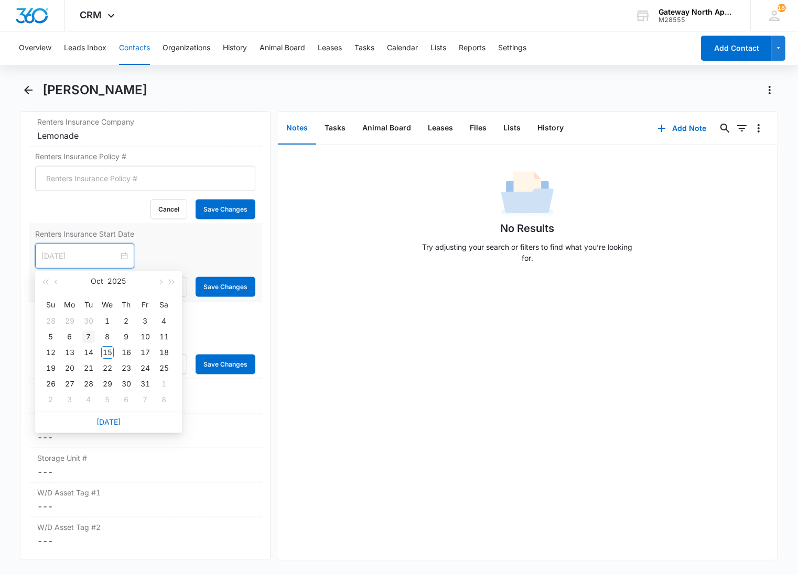
type input "Oct 7, 2025"
click at [90, 335] on div "7" at bounding box center [88, 337] width 13 height 13
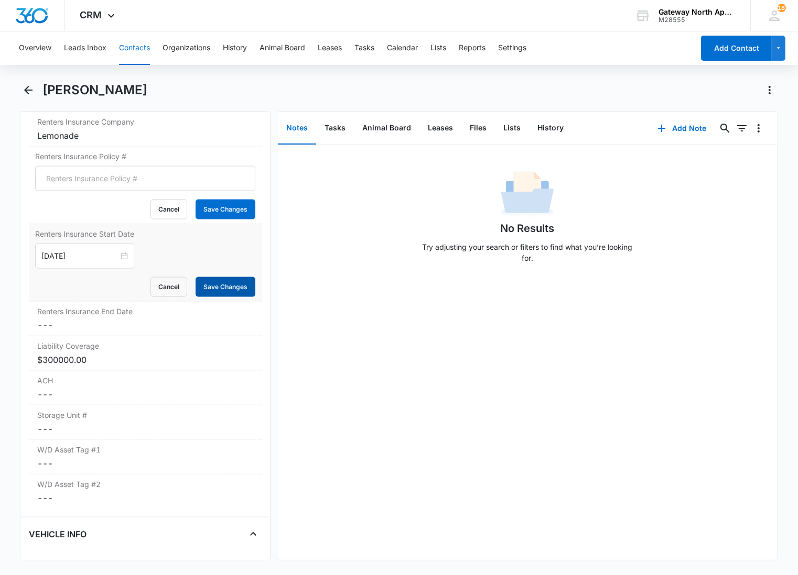
click at [215, 288] on button "Save Changes" at bounding box center [225, 287] width 60 height 20
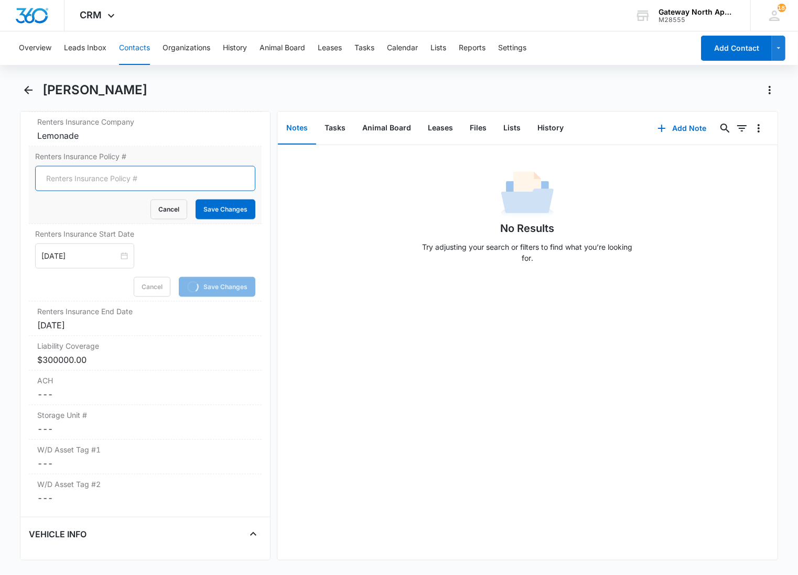
click at [129, 179] on input "Renters Insurance Policy #" at bounding box center [145, 178] width 220 height 25
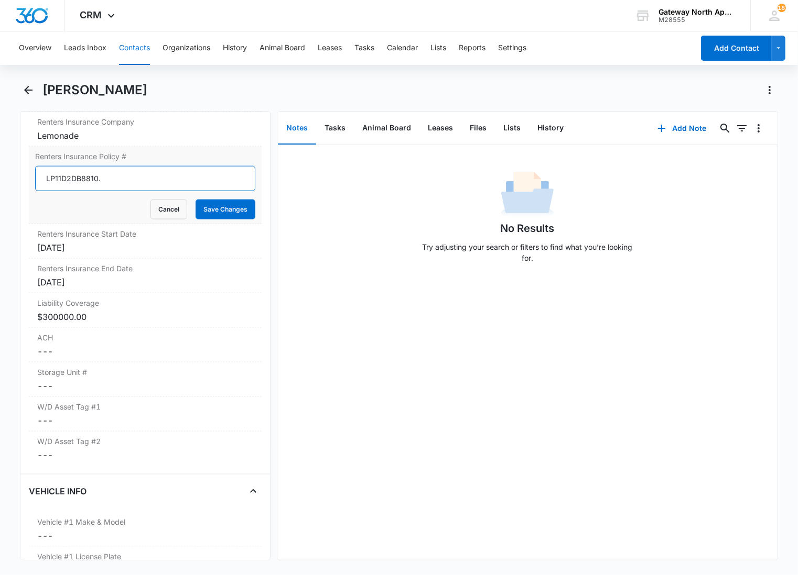
type input "LP11D2DB8810."
click at [195, 200] on button "Save Changes" at bounding box center [225, 210] width 60 height 20
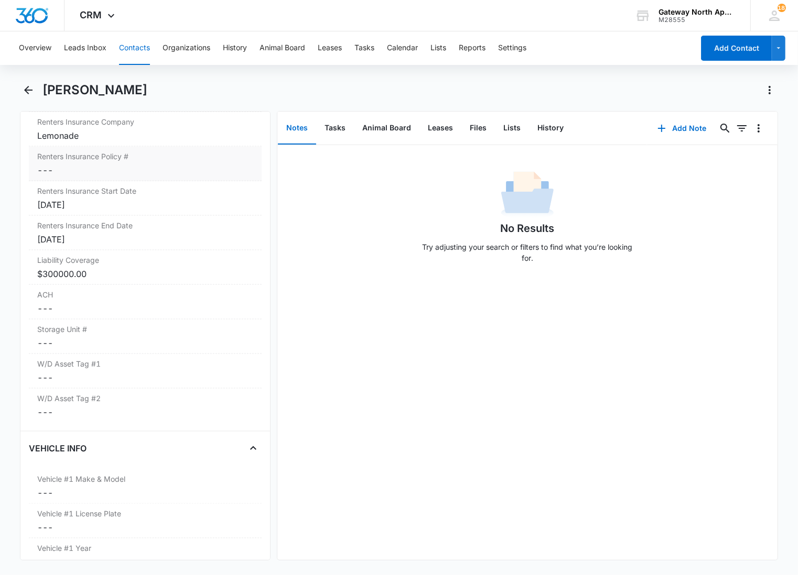
click at [127, 165] on dd "Cancel Save Changes ---" at bounding box center [145, 170] width 216 height 13
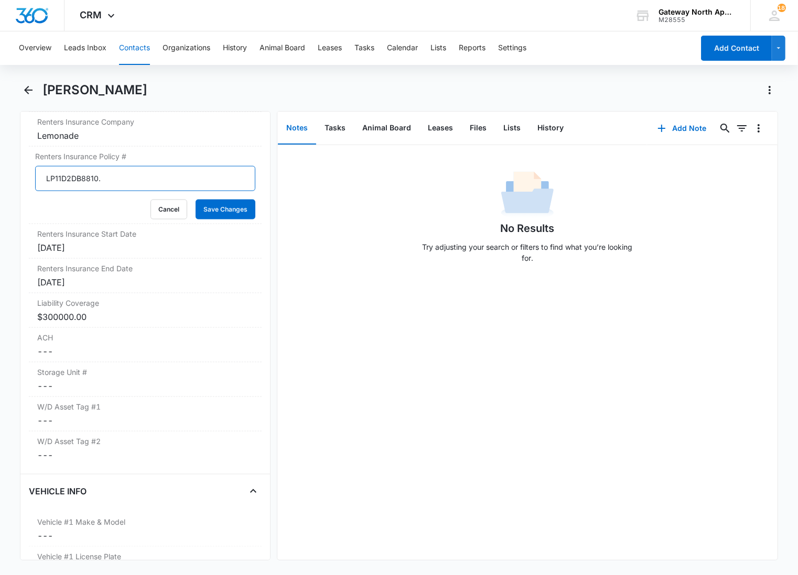
click at [129, 181] on input "LP11D2DB8810." at bounding box center [145, 178] width 220 height 25
type input "LP11D2DB881"
click at [195, 200] on button "Save Changes" at bounding box center [225, 210] width 60 height 20
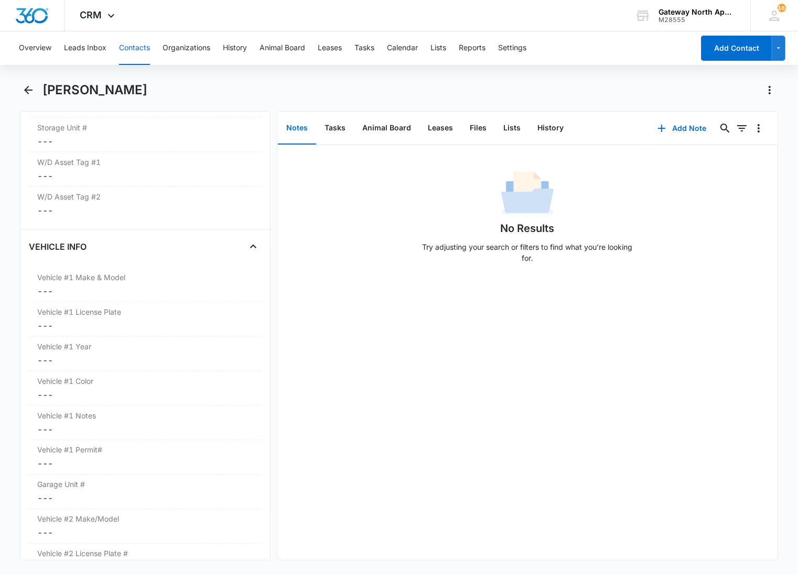
scroll to position [1494, 0]
click at [119, 254] on div "Vehicle #1 Make & Model Cancel Save Changes ---" at bounding box center [145, 253] width 233 height 35
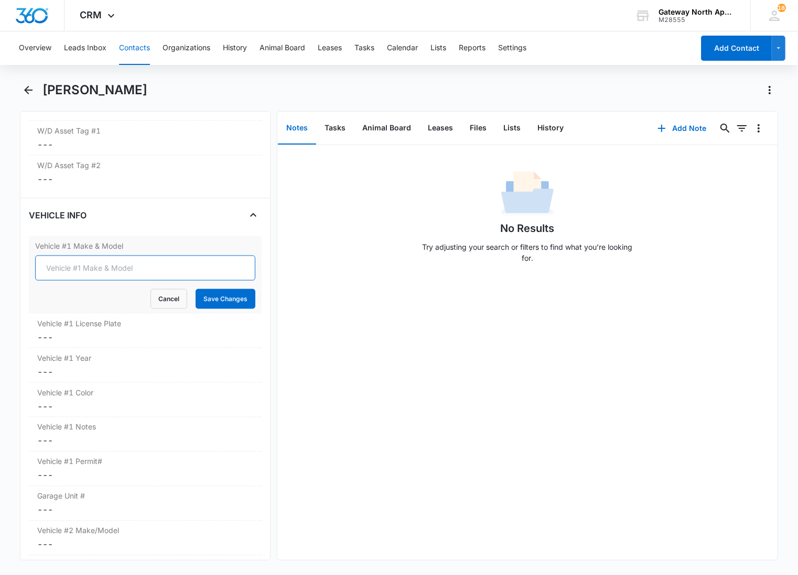
click at [113, 266] on input "Vehicle #1 Make & Model" at bounding box center [145, 268] width 220 height 25
type input "Nissian Leaf"
click at [195, 289] on button "Save Changes" at bounding box center [225, 299] width 60 height 20
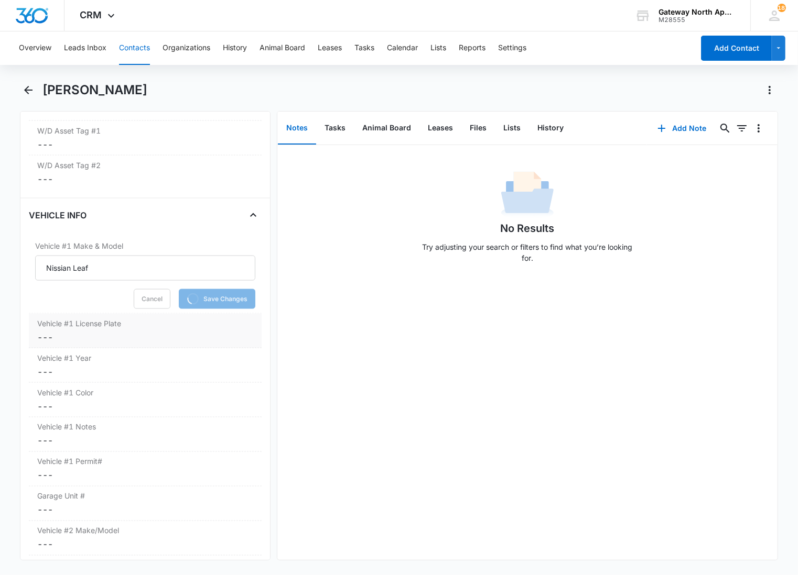
click at [96, 341] on dd "Cancel Save Changes ---" at bounding box center [145, 337] width 216 height 13
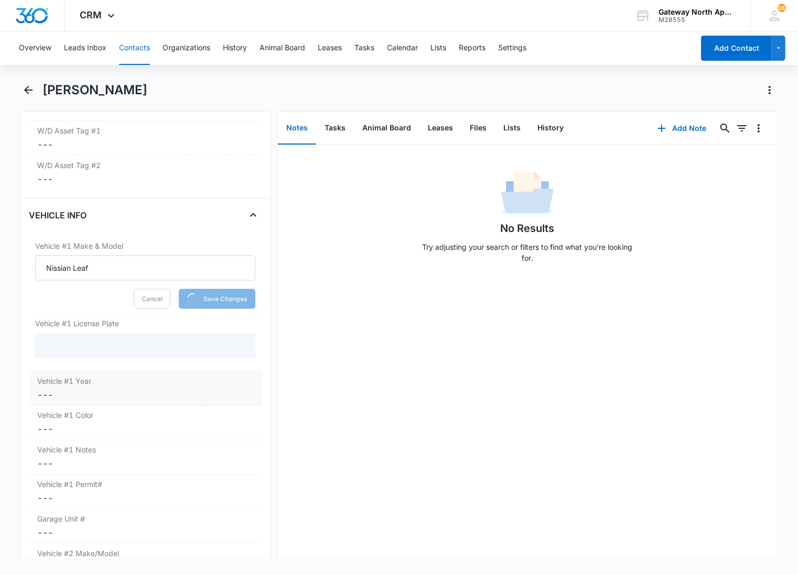
click at [87, 391] on dd "Cancel Save Changes ---" at bounding box center [145, 395] width 216 height 13
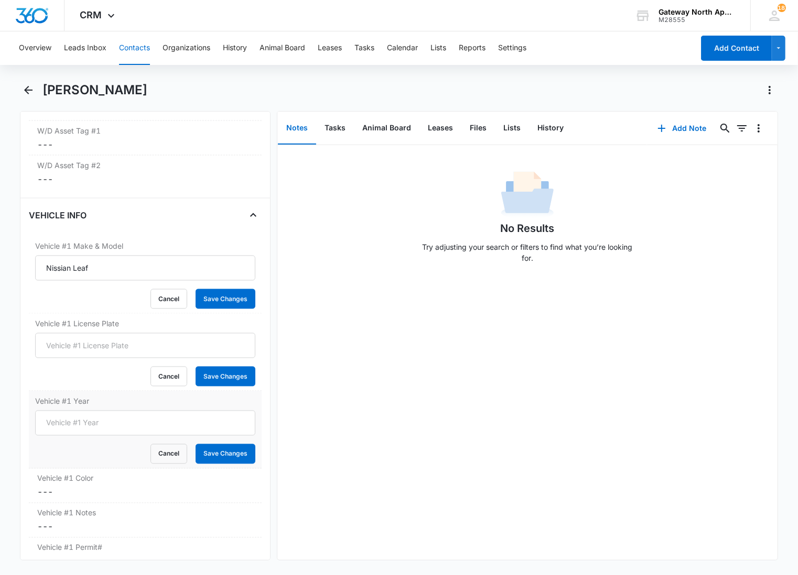
click at [85, 466] on div "Vehicle #1 Year Cancel Save Changes" at bounding box center [145, 430] width 233 height 78
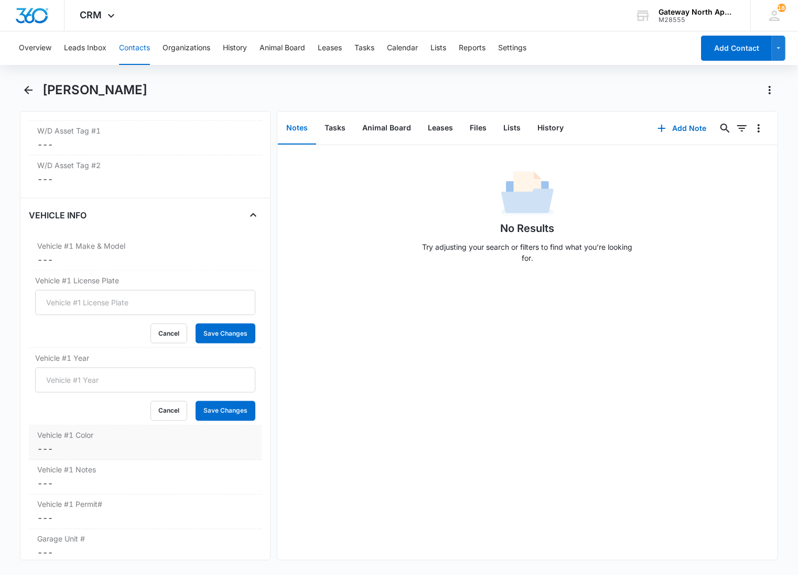
click at [84, 455] on dd "Cancel Save Changes ---" at bounding box center [145, 449] width 216 height 13
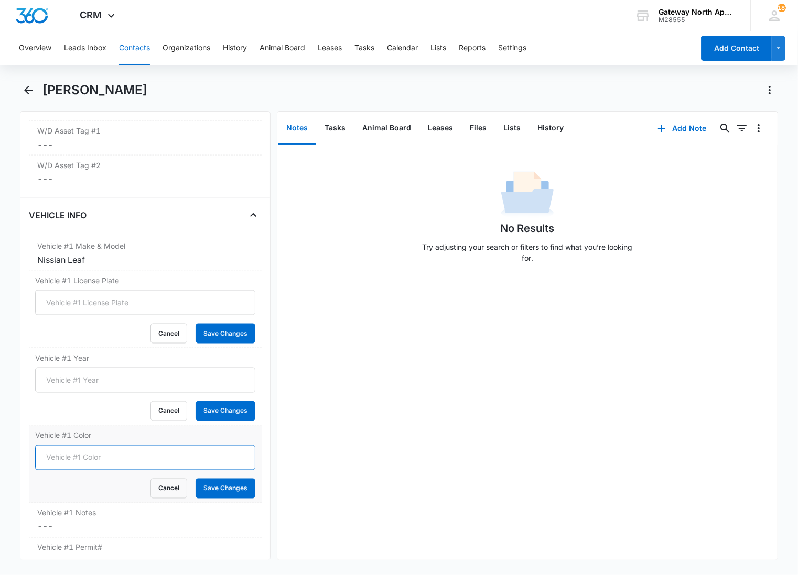
click at [79, 463] on input "Vehicle #1 Color" at bounding box center [145, 457] width 220 height 25
type input "Blue"
click at [195, 479] on button "Save Changes" at bounding box center [225, 489] width 60 height 20
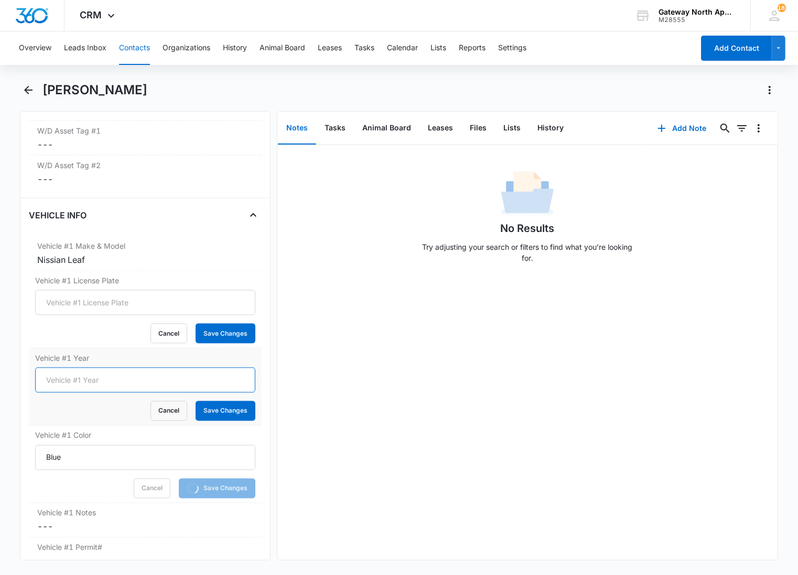
click at [81, 375] on input "Vehicle #1 Year" at bounding box center [145, 380] width 220 height 25
type input "2024"
click at [195, 401] on button "Save Changes" at bounding box center [225, 411] width 60 height 20
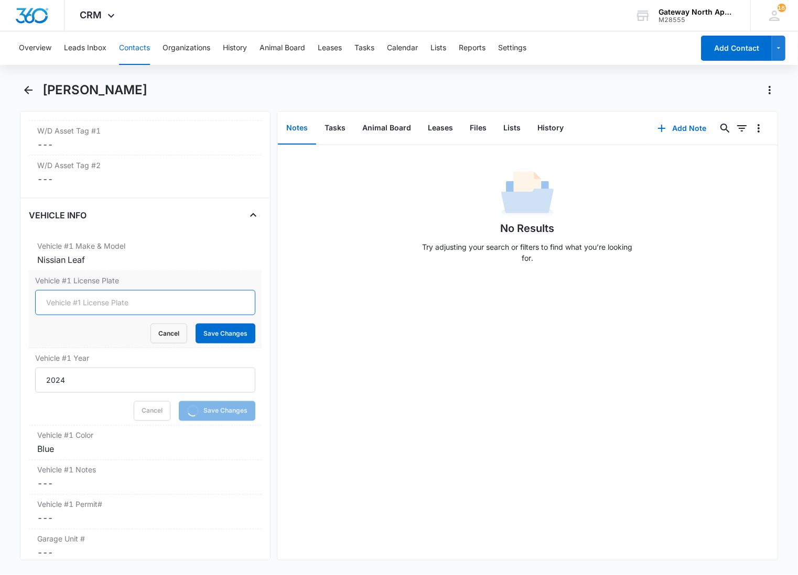
drag, startPoint x: 77, startPoint y: 304, endPoint x: 74, endPoint y: 299, distance: 5.6
click at [77, 304] on input "Vehicle #1 License Plate" at bounding box center [145, 302] width 220 height 25
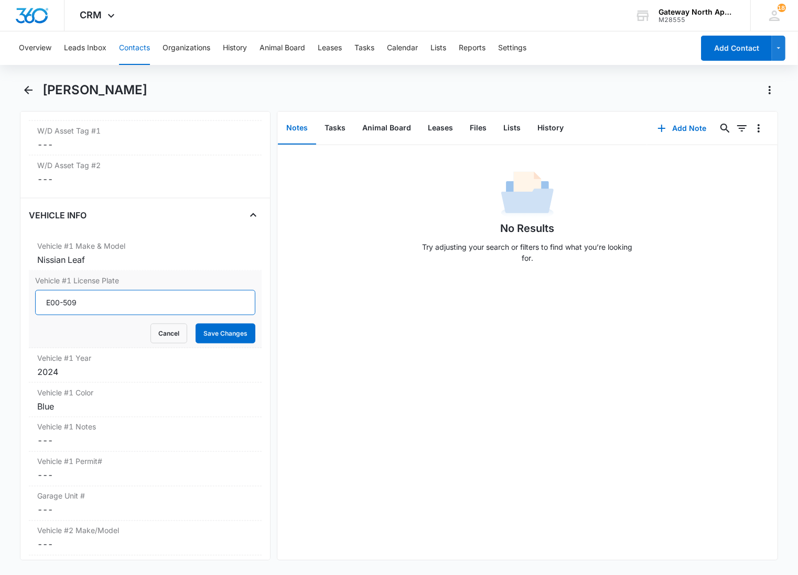
type input "E00-509"
click at [195, 324] on button "Save Changes" at bounding box center [225, 334] width 60 height 20
click at [87, 505] on div "Garage Unit # Cancel Save Changes ---" at bounding box center [145, 504] width 233 height 35
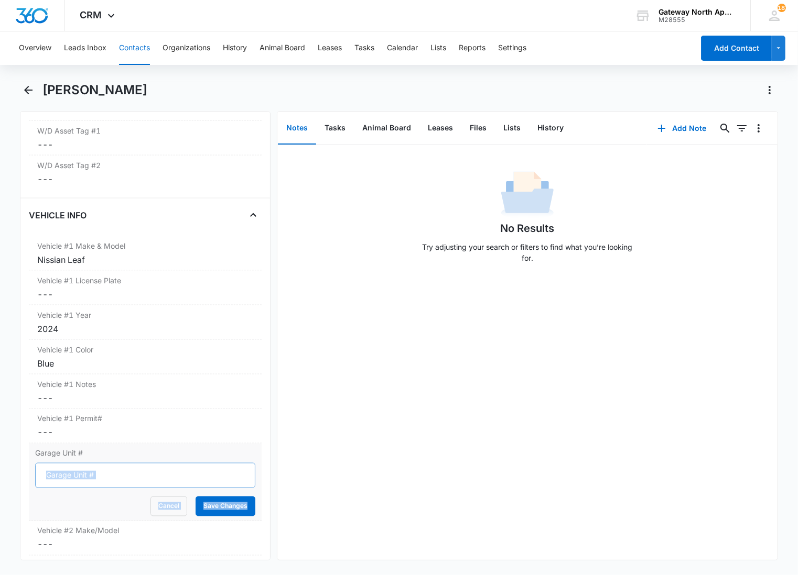
click at [79, 477] on input "Garage Unit #" at bounding box center [145, 475] width 220 height 25
click at [102, 477] on input "Garage Unit #" at bounding box center [145, 475] width 220 height 25
type input "8-14"
click at [195, 497] on button "Save Changes" at bounding box center [225, 507] width 60 height 20
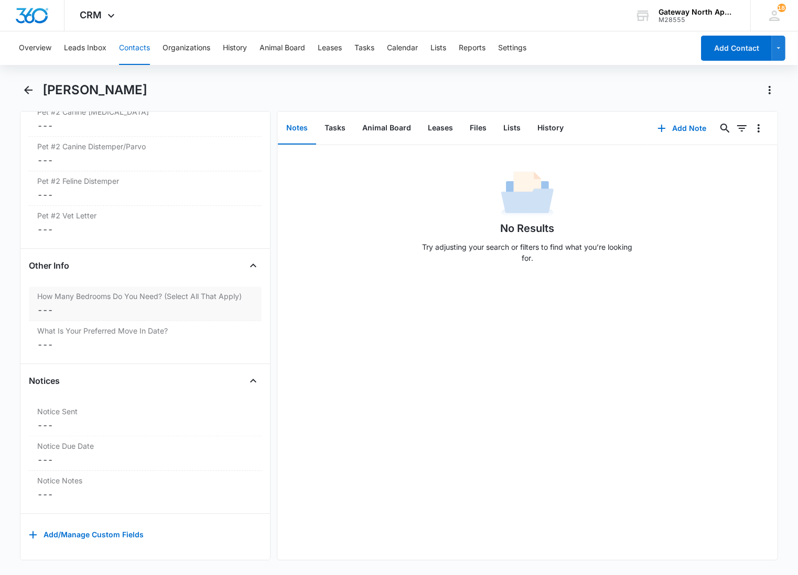
click at [139, 304] on dd "Cancel Save Changes ---" at bounding box center [145, 310] width 216 height 13
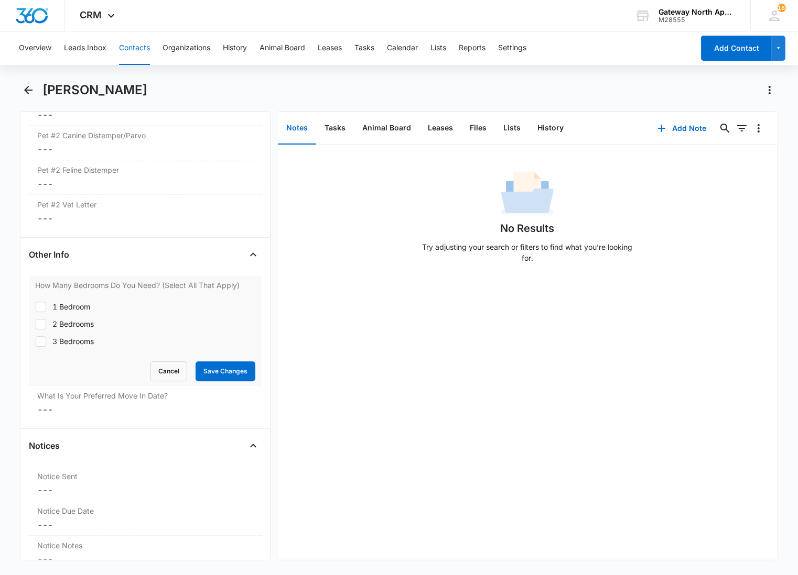
click at [41, 311] on icon at bounding box center [40, 306] width 9 height 9
click at [36, 307] on input "1 Bedroom" at bounding box center [35, 307] width 1 height 1
checkbox input "true"
click at [223, 371] on button "Save Changes" at bounding box center [225, 372] width 60 height 20
click at [46, 416] on dd "Cancel Save Changes ---" at bounding box center [145, 409] width 216 height 13
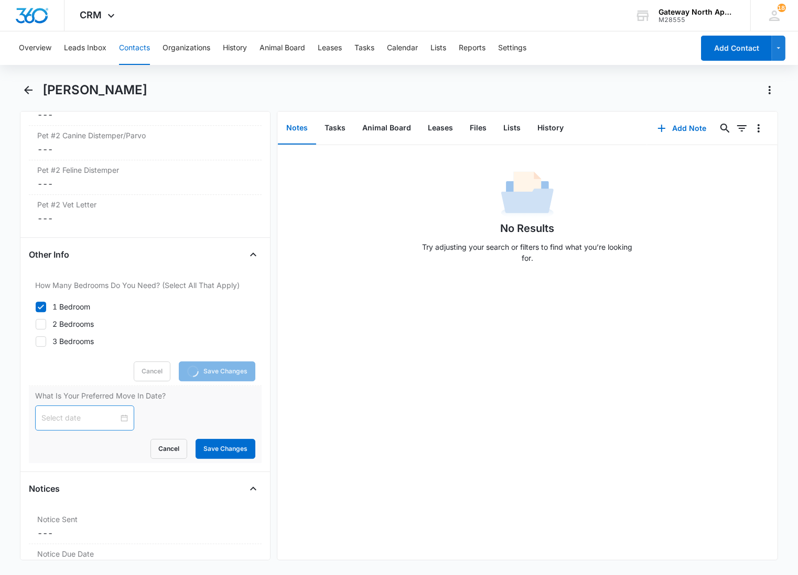
click at [68, 419] on input at bounding box center [79, 418] width 77 height 12
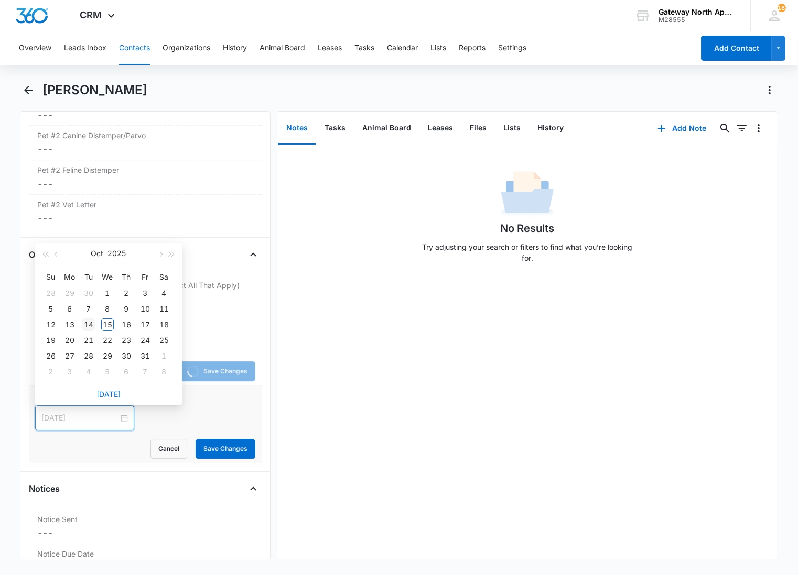
type input "Oct 14, 2025"
click at [88, 320] on div "14" at bounding box center [88, 325] width 13 height 13
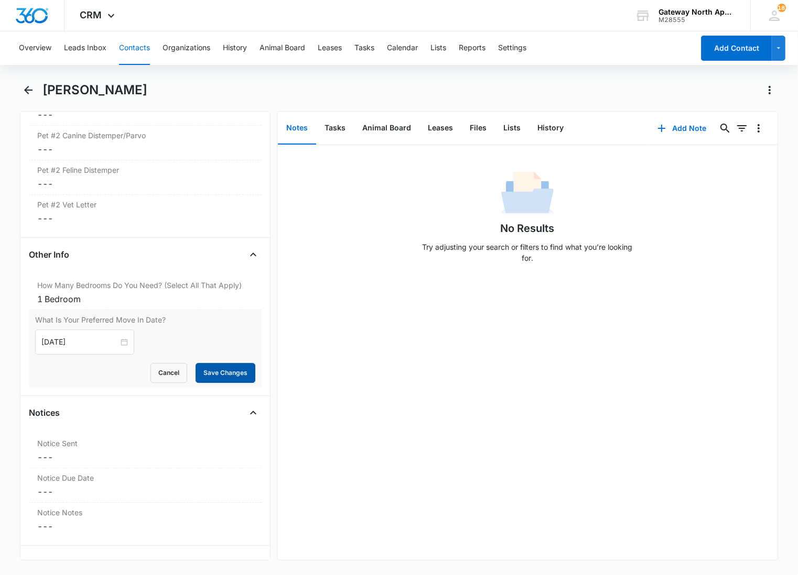
click at [221, 378] on button "Save Changes" at bounding box center [225, 373] width 60 height 20
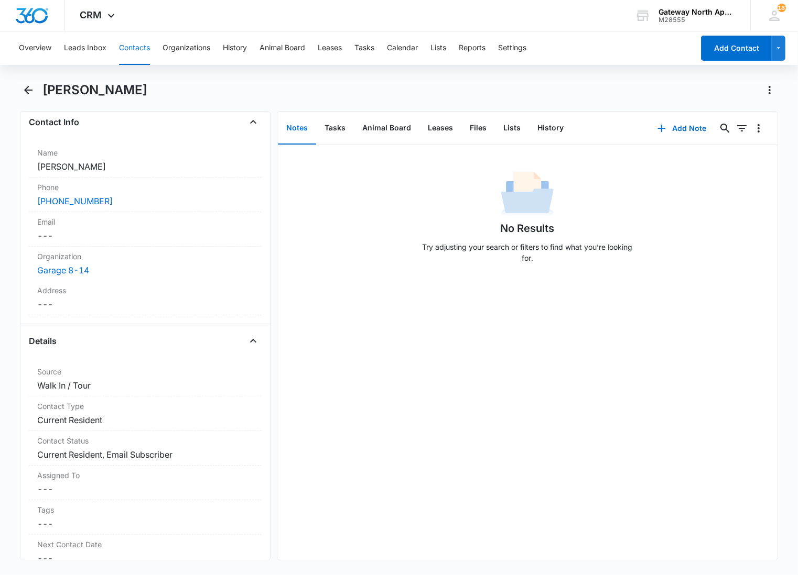
scroll to position [0, 0]
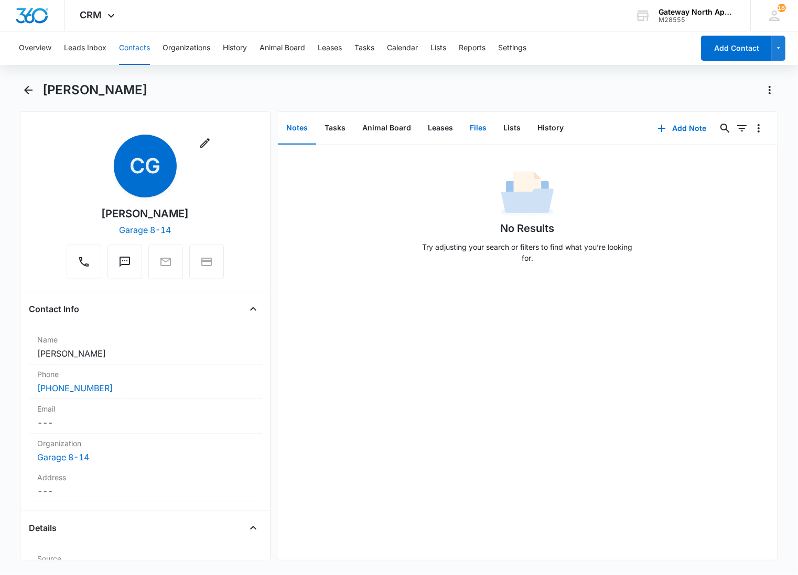
click at [475, 131] on button "Files" at bounding box center [478, 128] width 34 height 32
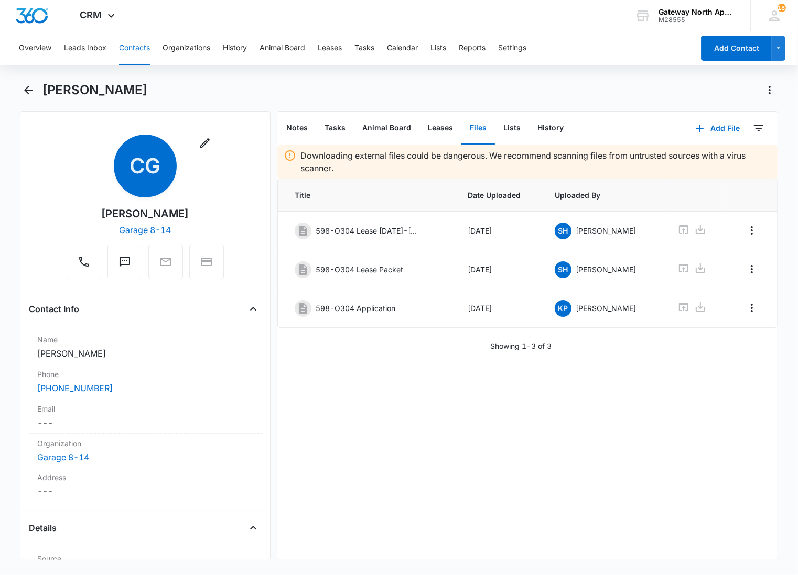
click at [397, 374] on div "Downloading external files could be dangerous. We recommend scanning files from…" at bounding box center [527, 352] width 500 height 415
click at [709, 127] on button "Add File" at bounding box center [717, 128] width 65 height 25
click at [697, 161] on div "Upload Files" at bounding box center [703, 161] width 42 height 7
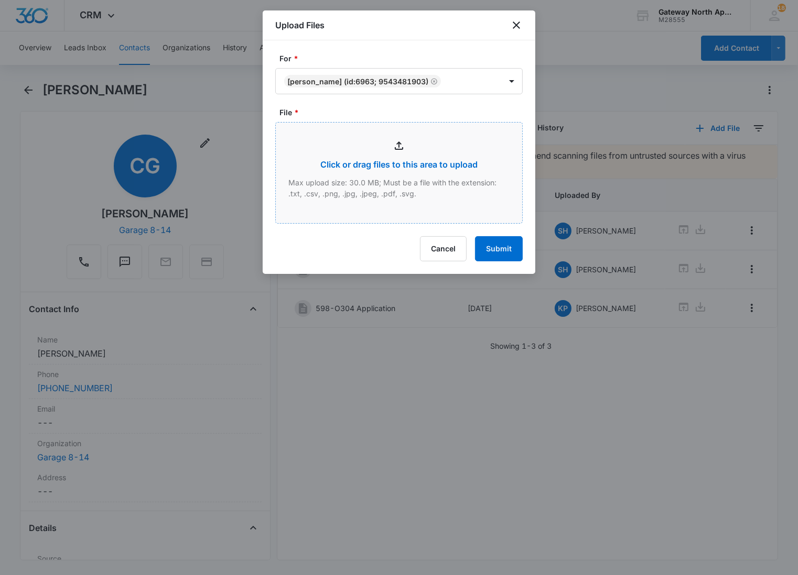
type input "C:\fakepath\O304_10152025164440.pdf"
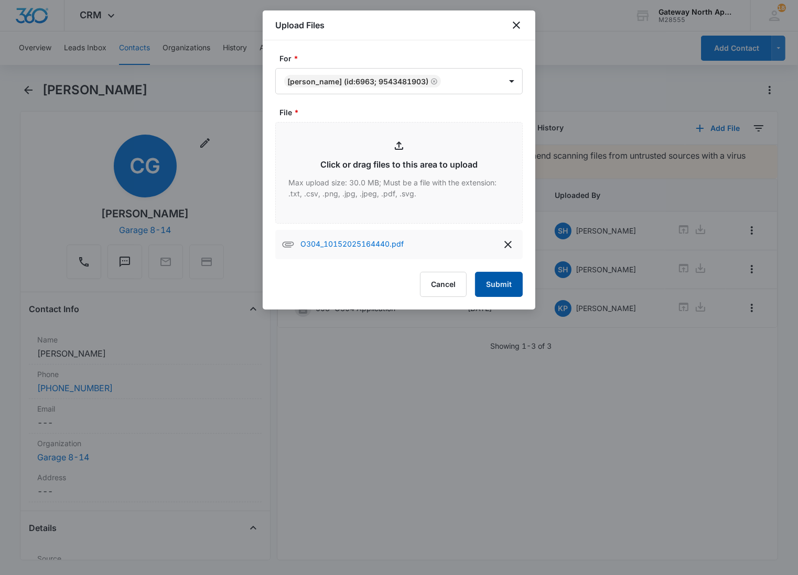
click at [505, 286] on button "Submit" at bounding box center [499, 284] width 48 height 25
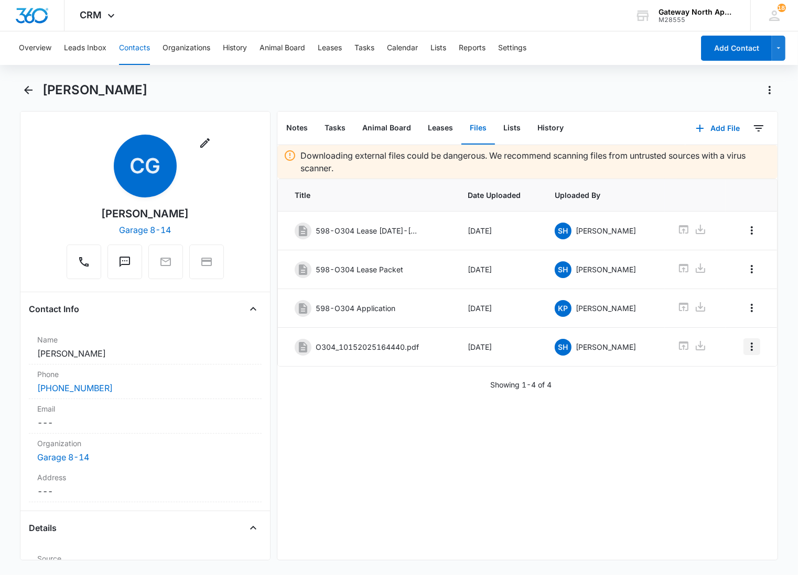
click at [745, 348] on icon "Overflow Menu" at bounding box center [751, 347] width 13 height 13
click at [727, 381] on button "Edit" at bounding box center [721, 379] width 60 height 16
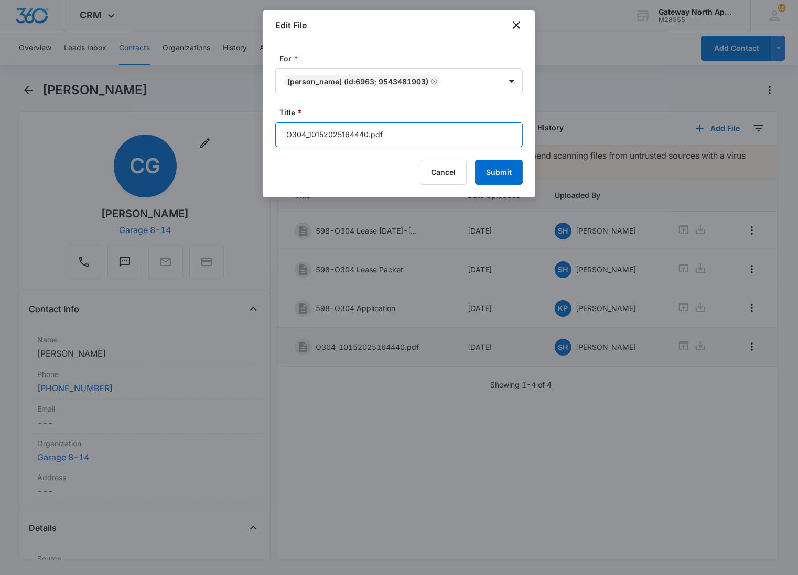
drag, startPoint x: 417, startPoint y: 146, endPoint x: 237, endPoint y: 121, distance: 181.5
click at [237, 121] on body "CRM Apps Reputation Websites Forms CRM Email Social Content Ads Intelligence Fi…" at bounding box center [399, 287] width 798 height 575
type input "598-O304 Proof of Utilities"
click at [475, 160] on button "Submit" at bounding box center [499, 172] width 48 height 25
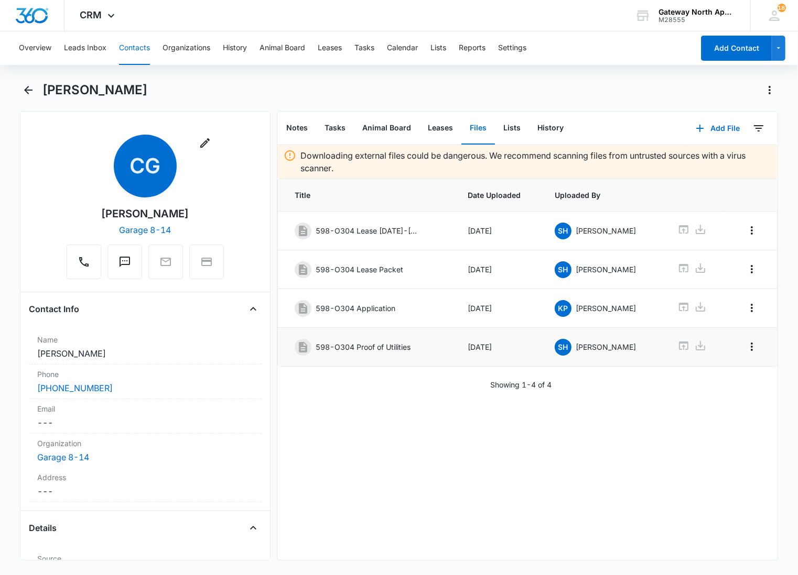
click at [405, 410] on div "Downloading external files could be dangerous. We recommend scanning files from…" at bounding box center [527, 352] width 500 height 415
click at [716, 122] on button "Add File" at bounding box center [717, 128] width 65 height 25
click at [697, 160] on div "Upload Files" at bounding box center [703, 161] width 42 height 7
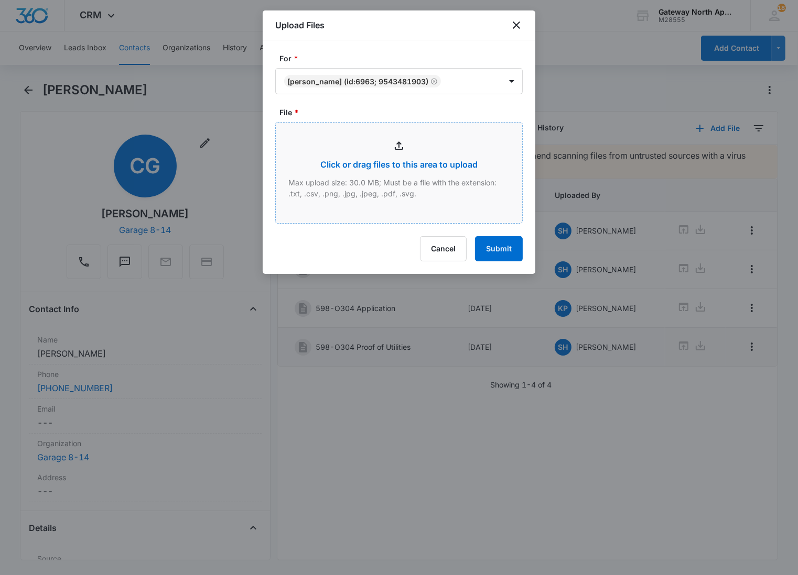
type input "C:\fakepath\O304_10152025164506.pdf"
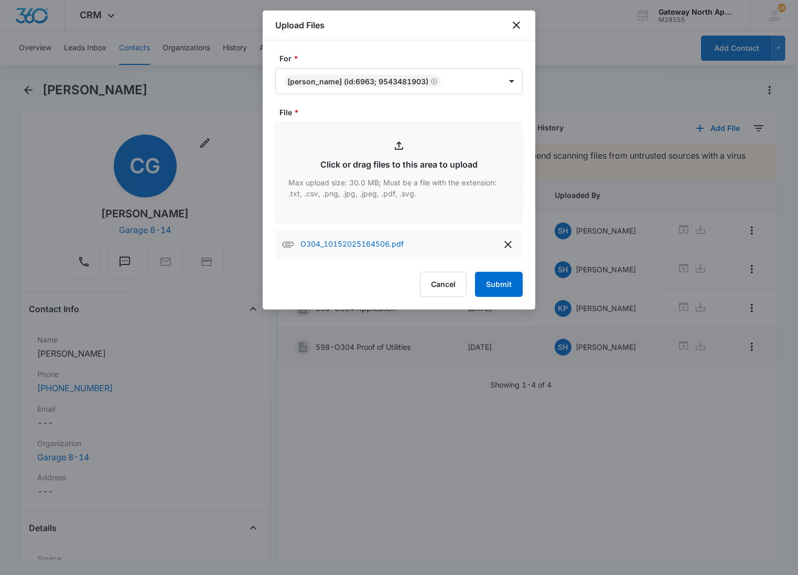
click at [510, 299] on div "For * Claudia Gomez (ID:6963; 9543481903) File * Click or drag files to this ar…" at bounding box center [399, 174] width 272 height 269
click at [507, 279] on button "Submit" at bounding box center [499, 284] width 48 height 25
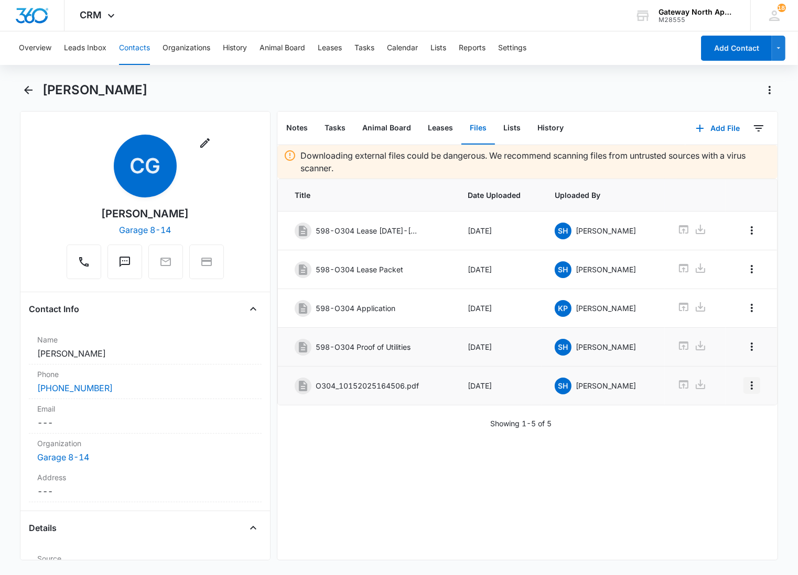
click at [745, 389] on icon "Overflow Menu" at bounding box center [751, 385] width 13 height 13
click at [730, 418] on button "Edit" at bounding box center [721, 419] width 60 height 16
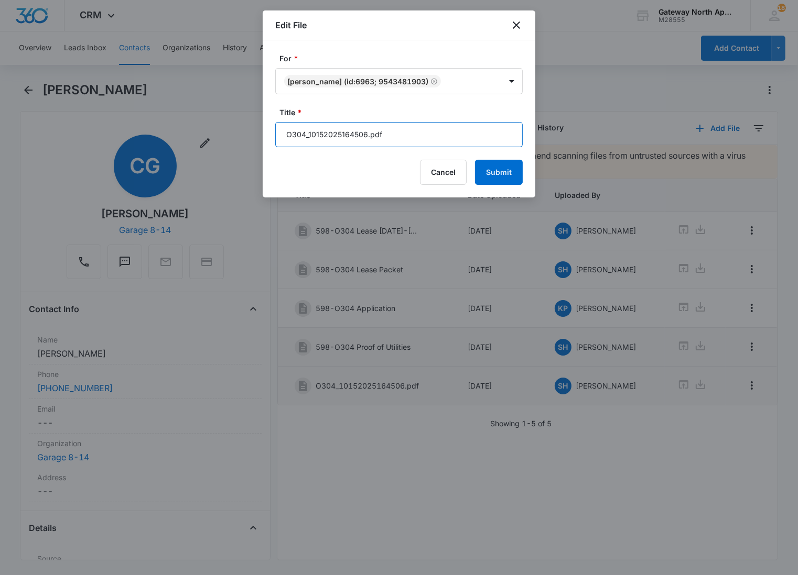
drag, startPoint x: 411, startPoint y: 125, endPoint x: 248, endPoint y: 140, distance: 163.7
click at [248, 140] on body "CRM Apps Reputation Websites Forms CRM Email Social Content Ads Intelligence Fi…" at bounding box center [399, 287] width 798 height 575
type input "598-O304 Renters Insurance"
click at [475, 160] on button "Submit" at bounding box center [499, 172] width 48 height 25
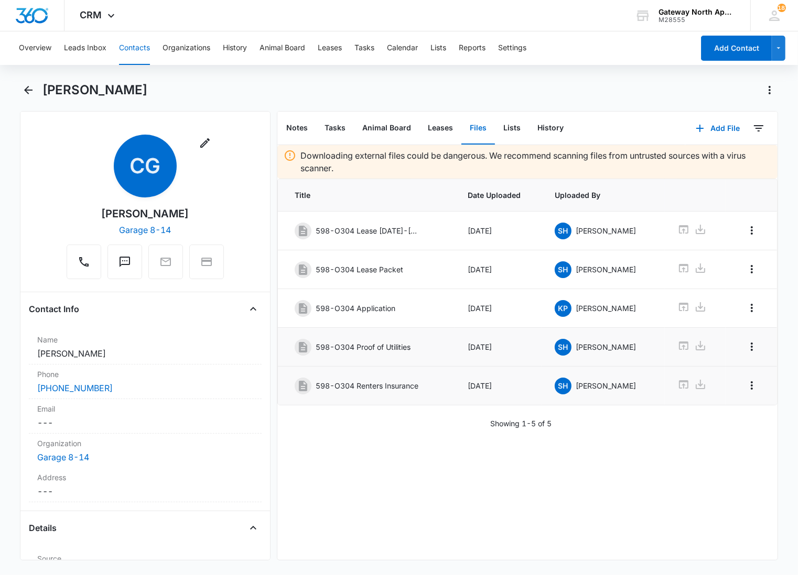
click at [350, 456] on div "Downloading external files could be dangerous. We recommend scanning files from…" at bounding box center [527, 352] width 500 height 415
click at [27, 100] on div "Claudia Gomez" at bounding box center [399, 96] width 758 height 29
click at [24, 78] on div "Overview Leads Inbox Contacts Organizations History Animal Board Leases Tasks C…" at bounding box center [399, 302] width 798 height 542
click at [24, 85] on icon "Back" at bounding box center [28, 90] width 13 height 13
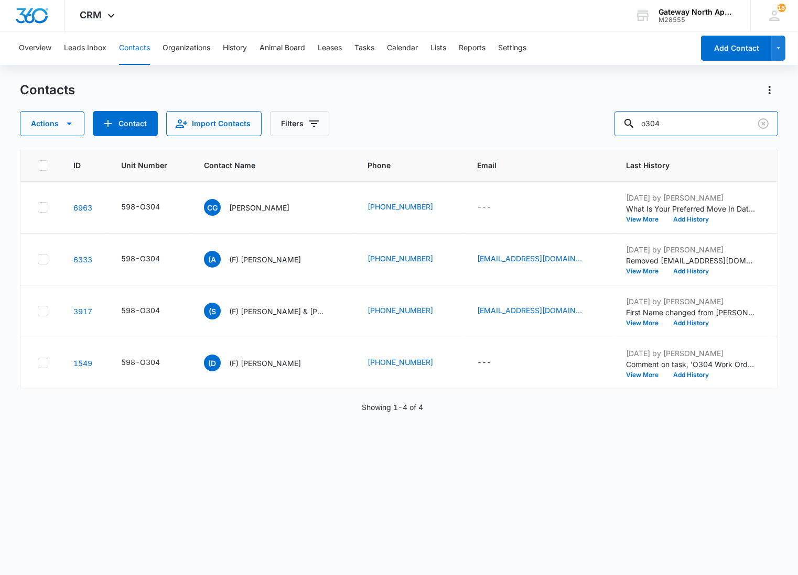
drag, startPoint x: 623, startPoint y: 121, endPoint x: 566, endPoint y: 122, distance: 56.1
click at [566, 122] on div "Actions Contact Import Contacts Filters o304" at bounding box center [399, 123] width 758 height 25
type input "b201"
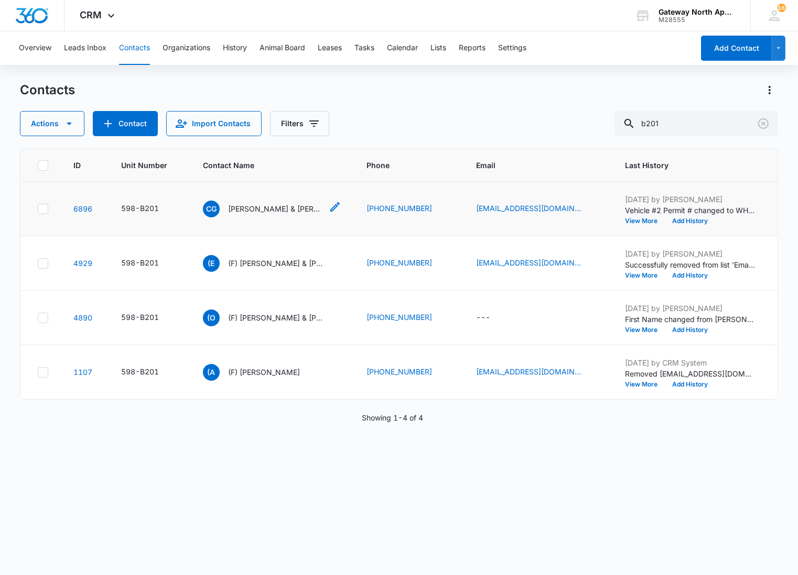
click at [286, 212] on p "[PERSON_NAME] & [PERSON_NAME]" at bounding box center [275, 208] width 94 height 11
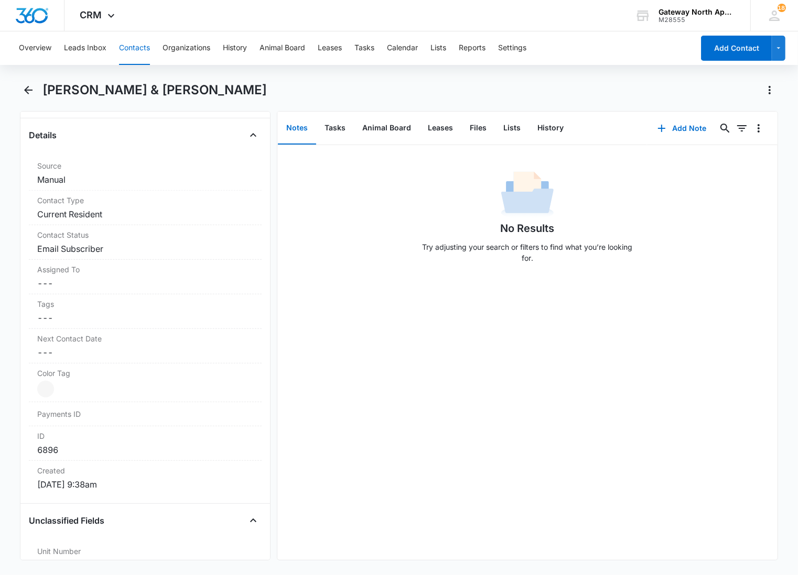
scroll to position [407, 0]
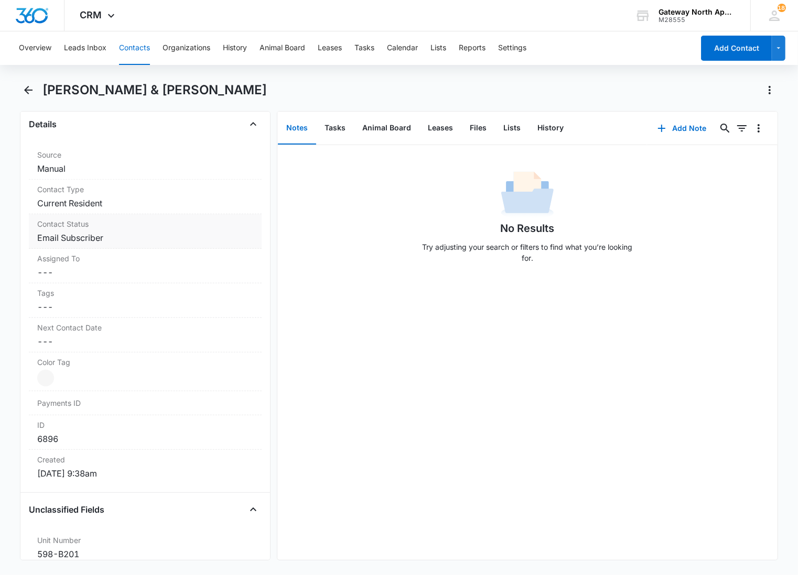
click at [145, 227] on label "Contact Status" at bounding box center [145, 224] width 216 height 11
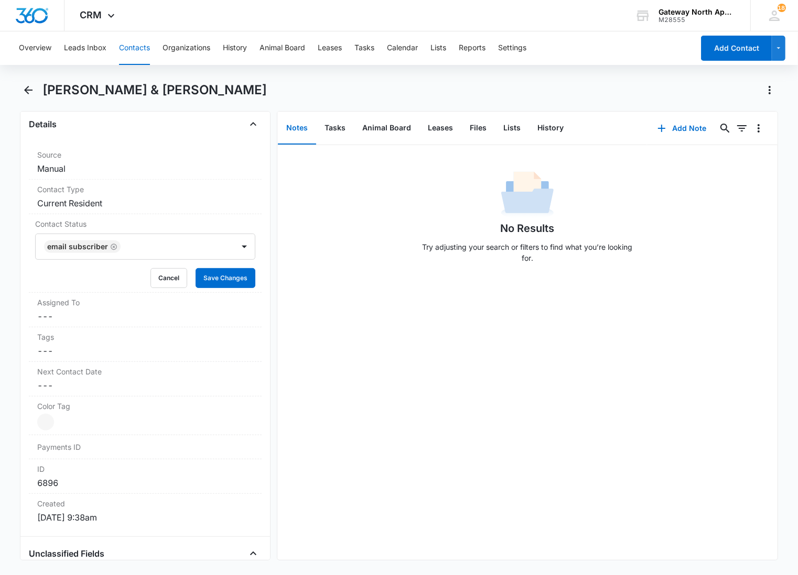
click at [145, 247] on div at bounding box center [172, 246] width 96 height 15
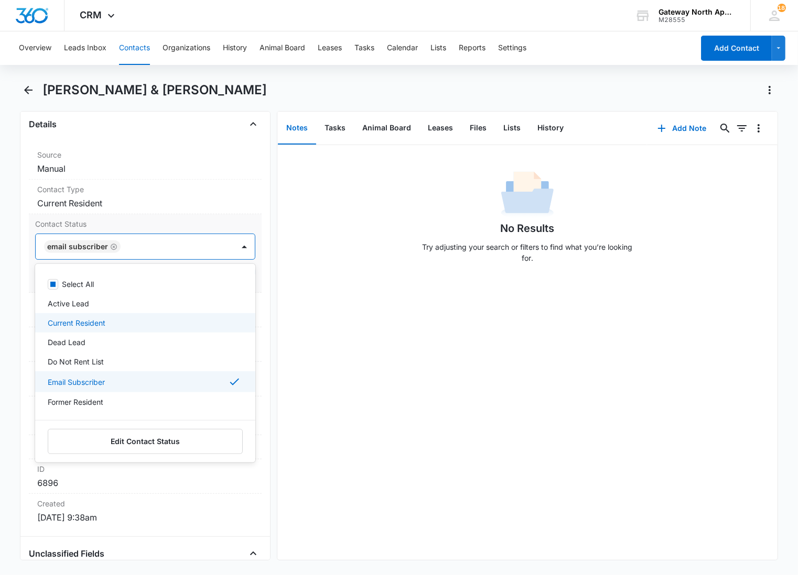
click at [108, 328] on div "Current Resident" at bounding box center [144, 323] width 193 height 11
click at [217, 246] on div "Current Resident Email Subscriber" at bounding box center [135, 246] width 198 height 25
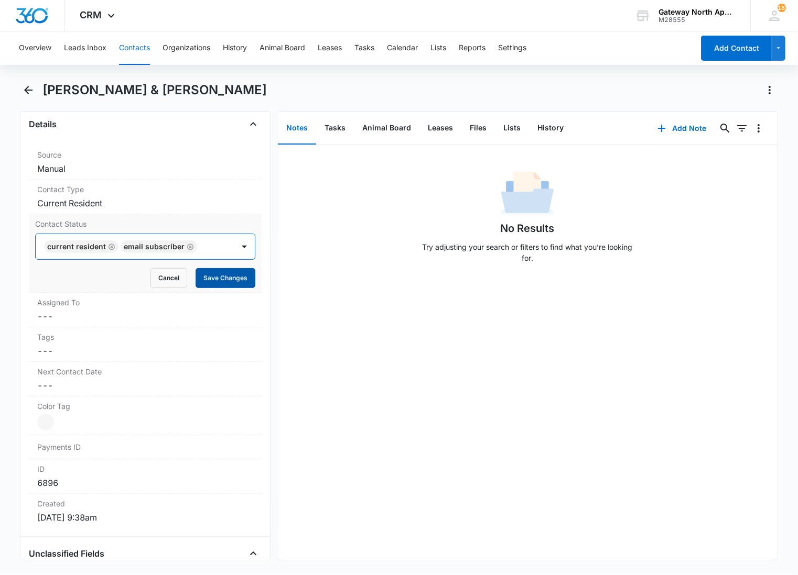
click at [227, 278] on button "Save Changes" at bounding box center [225, 278] width 60 height 20
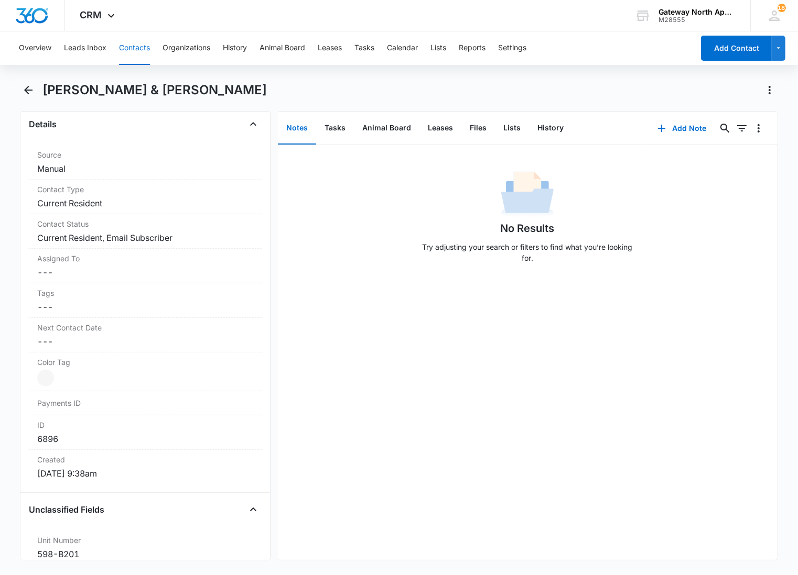
scroll to position [582, 0]
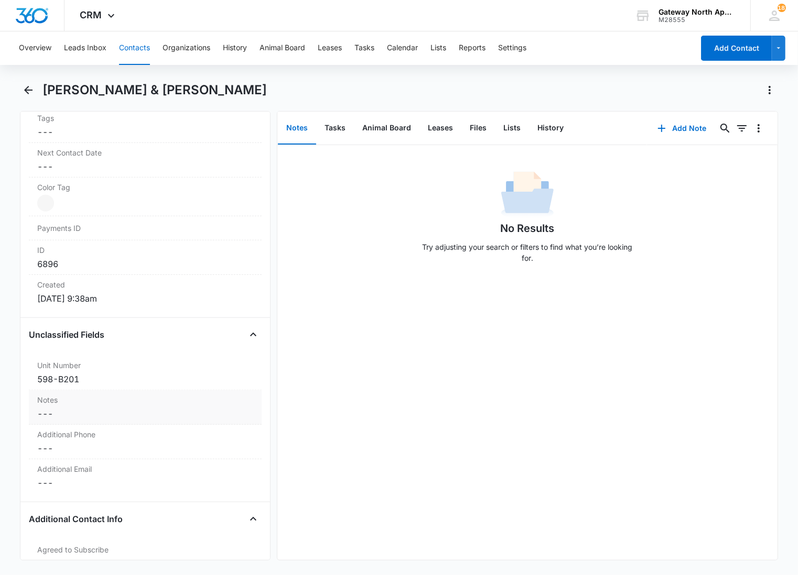
click at [108, 402] on label "Notes" at bounding box center [145, 400] width 216 height 11
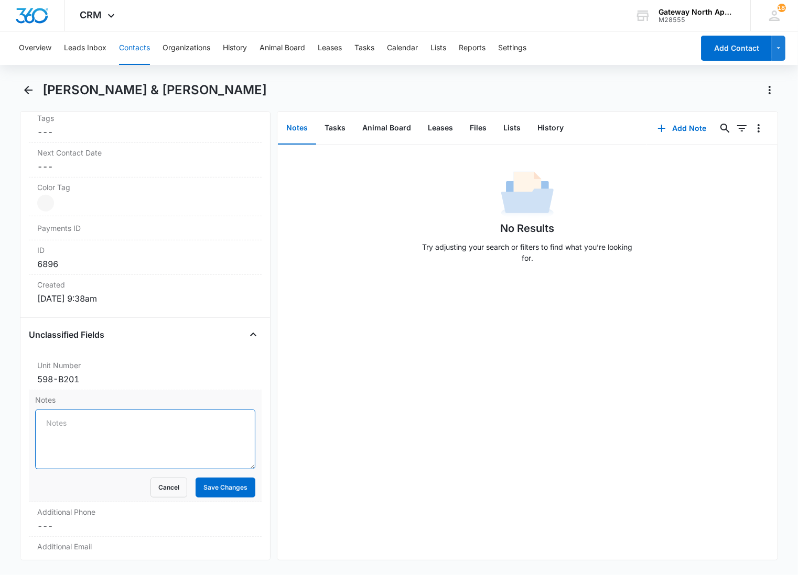
click at [81, 428] on textarea "Notes" at bounding box center [145, 440] width 220 height 60
type textarea "Branson Info:"
click at [199, 489] on button "Save Changes" at bounding box center [225, 488] width 60 height 20
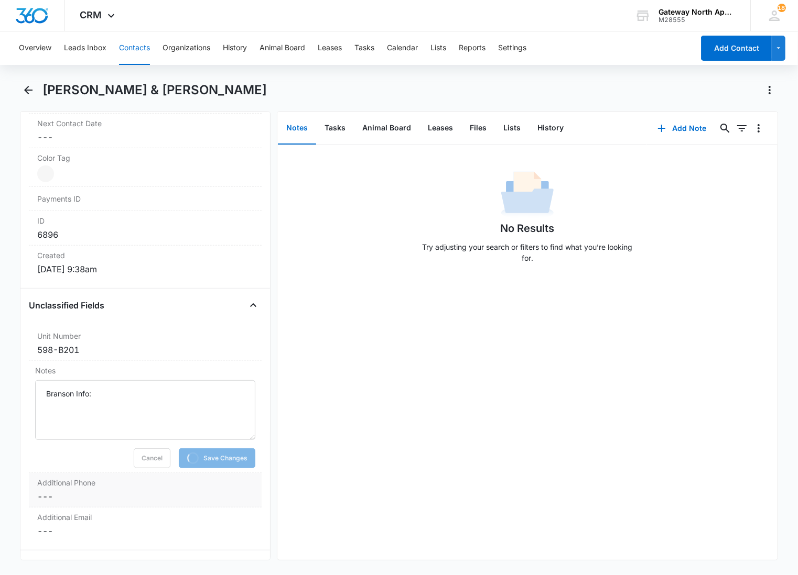
scroll to position [640, 0]
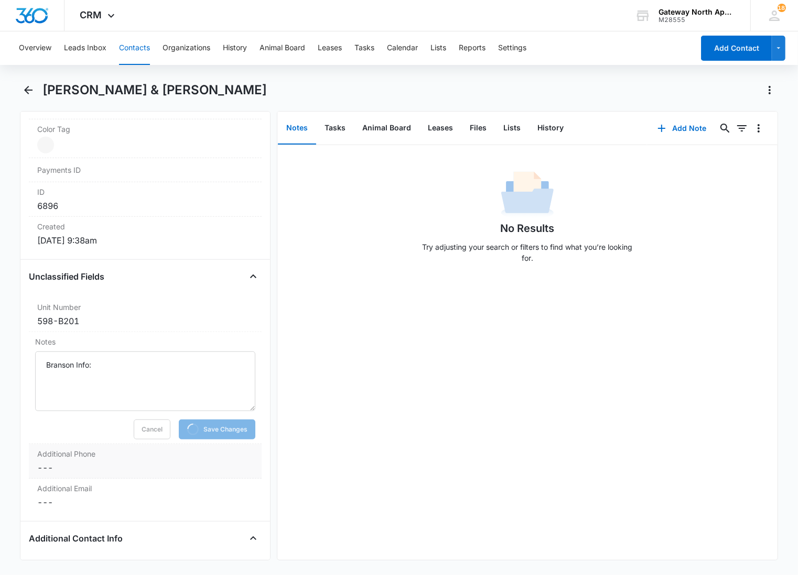
click at [74, 465] on dd "Cancel Save Changes ---" at bounding box center [145, 468] width 216 height 13
click at [77, 515] on label "Additional Email" at bounding box center [145, 511] width 216 height 11
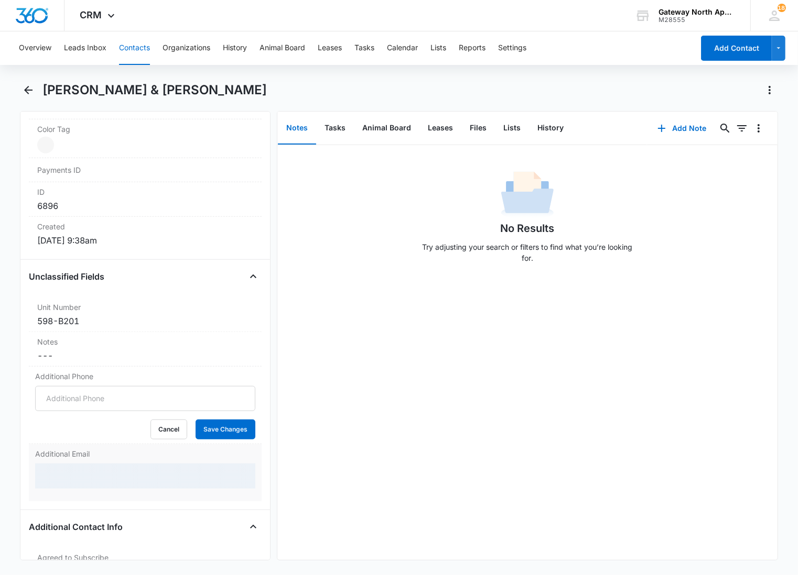
click at [79, 475] on div at bounding box center [145, 476] width 220 height 25
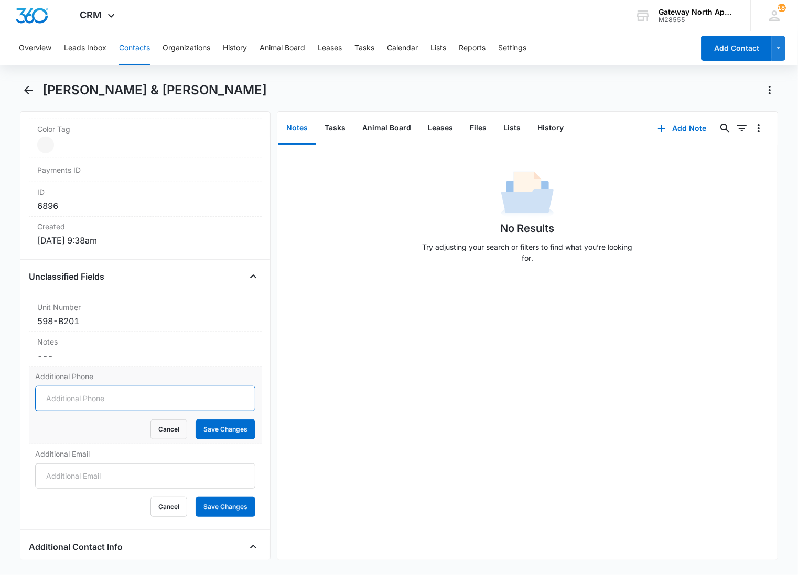
click at [63, 393] on input "Additional Phone" at bounding box center [145, 398] width 220 height 25
type input "[PHONE_NUMBER]"
click at [195, 420] on button "Save Changes" at bounding box center [225, 430] width 60 height 20
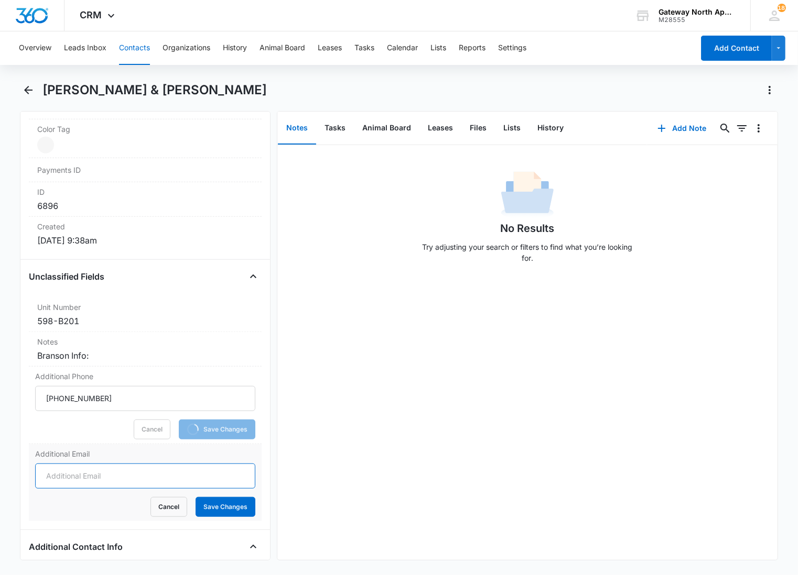
click at [77, 480] on input "Additional Email" at bounding box center [145, 476] width 220 height 25
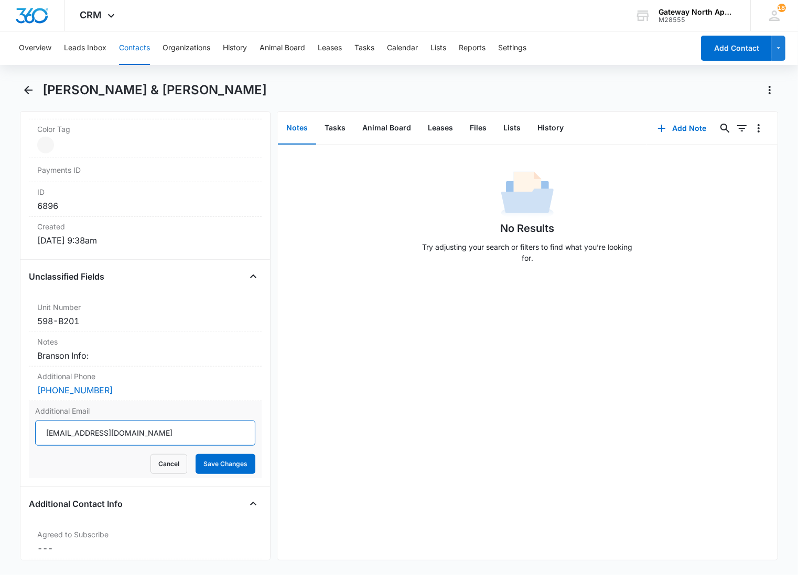
type input "[EMAIL_ADDRESS][DOMAIN_NAME]"
click at [195, 454] on button "Save Changes" at bounding box center [225, 464] width 60 height 20
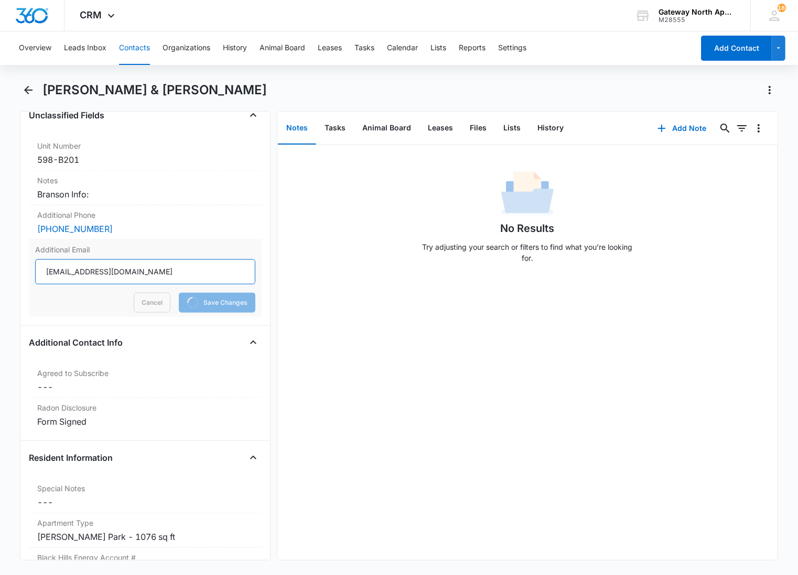
scroll to position [815, 0]
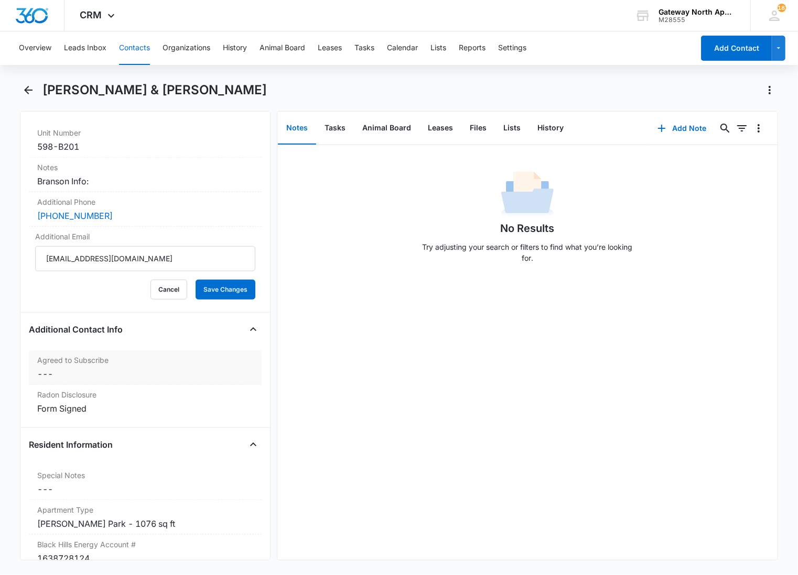
click at [47, 365] on label "Agreed to Subscribe" at bounding box center [145, 360] width 216 height 11
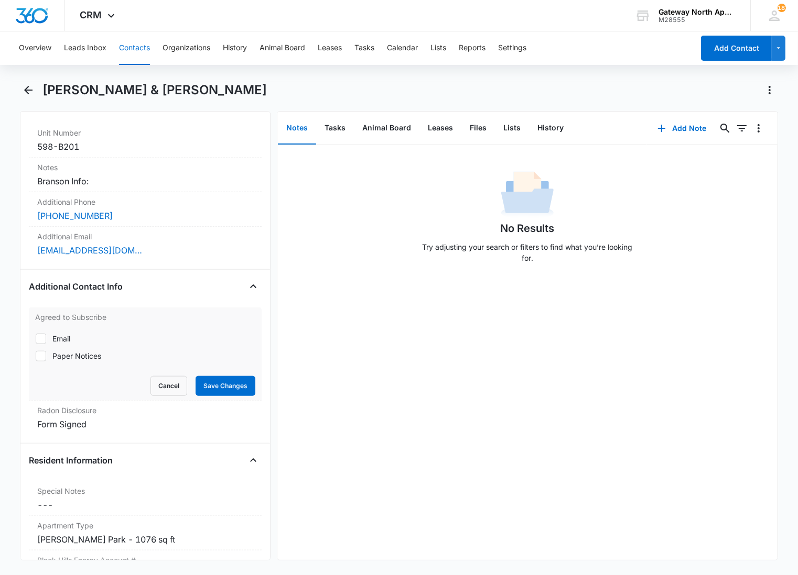
click at [47, 339] on label "Email" at bounding box center [145, 338] width 220 height 11
click at [36, 339] on input "Email" at bounding box center [35, 339] width 1 height 1
checkbox input "true"
click at [200, 386] on button "Save Changes" at bounding box center [225, 386] width 60 height 20
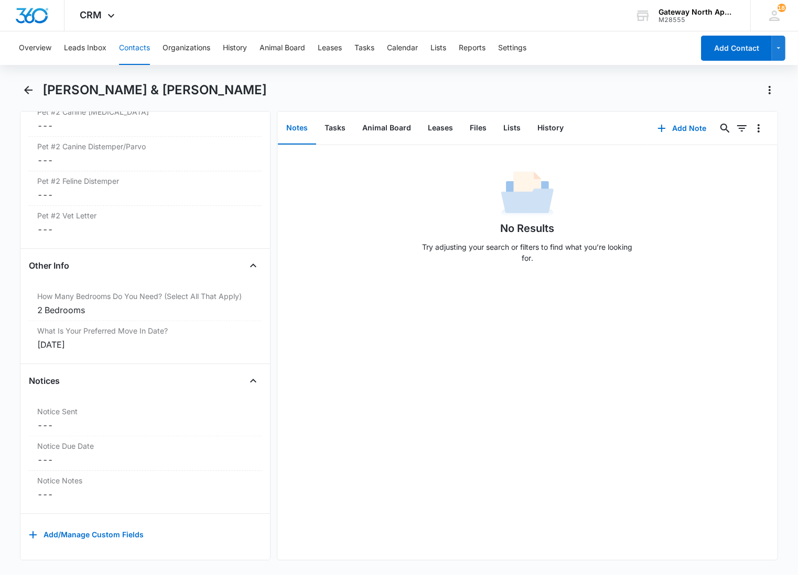
scroll to position [0, 0]
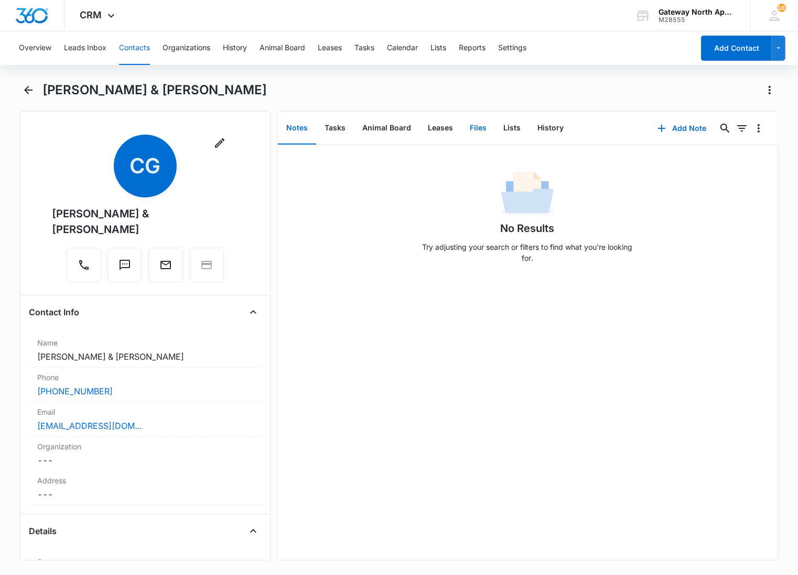
click at [473, 124] on button "Files" at bounding box center [478, 128] width 34 height 32
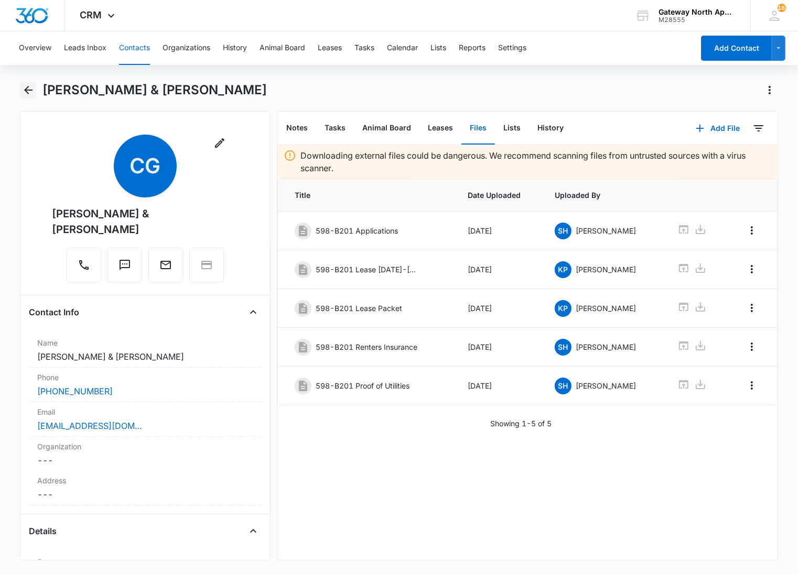
click at [28, 93] on icon "Back" at bounding box center [28, 90] width 8 height 8
